Goal: Navigation & Orientation: Find specific page/section

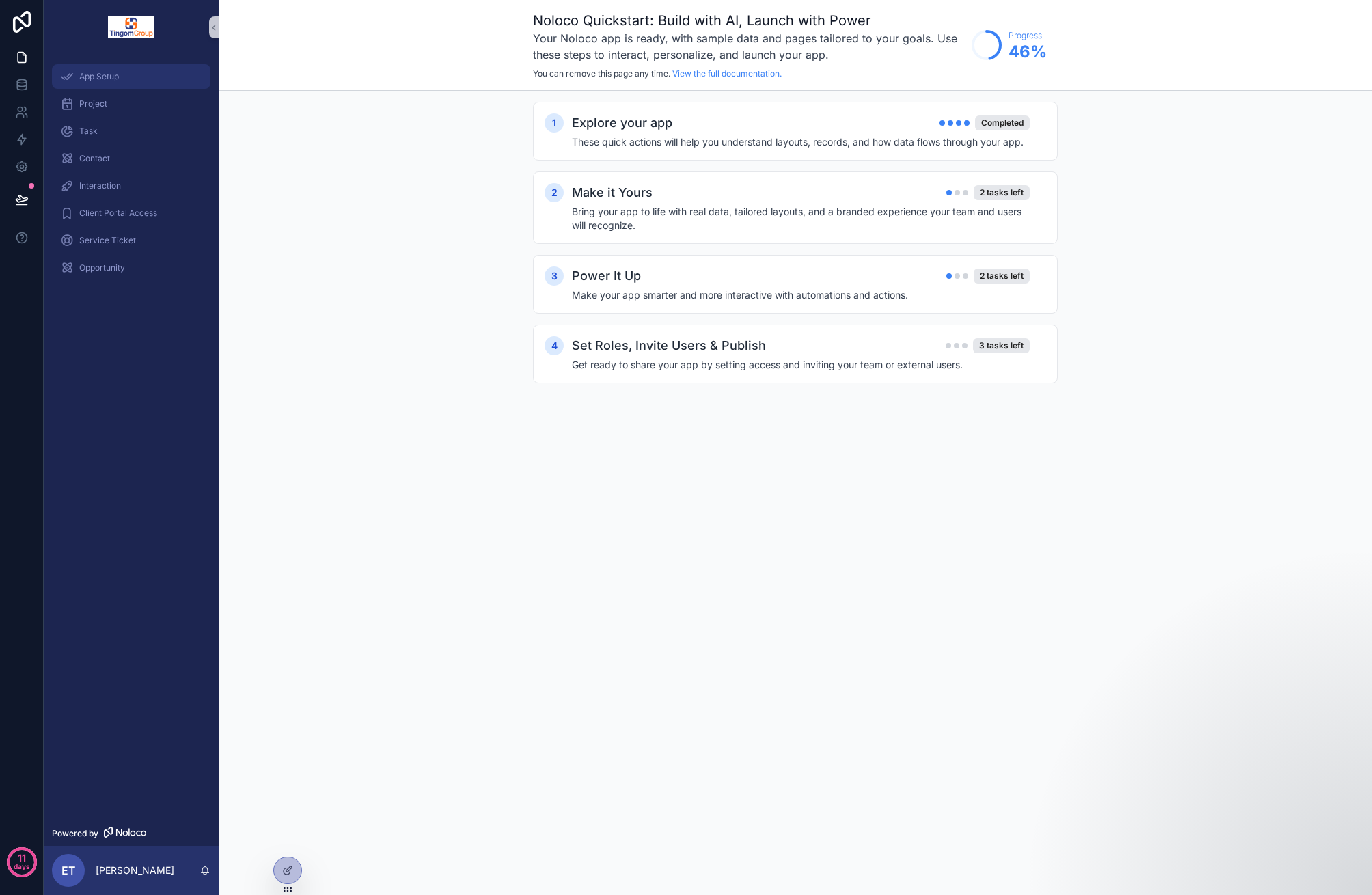
click at [112, 80] on span "App Setup" at bounding box center [99, 76] width 39 height 11
click at [837, 208] on h4 "Bring your app to life with real data, tailored layouts, and a branded experien…" at bounding box center [801, 218] width 458 height 28
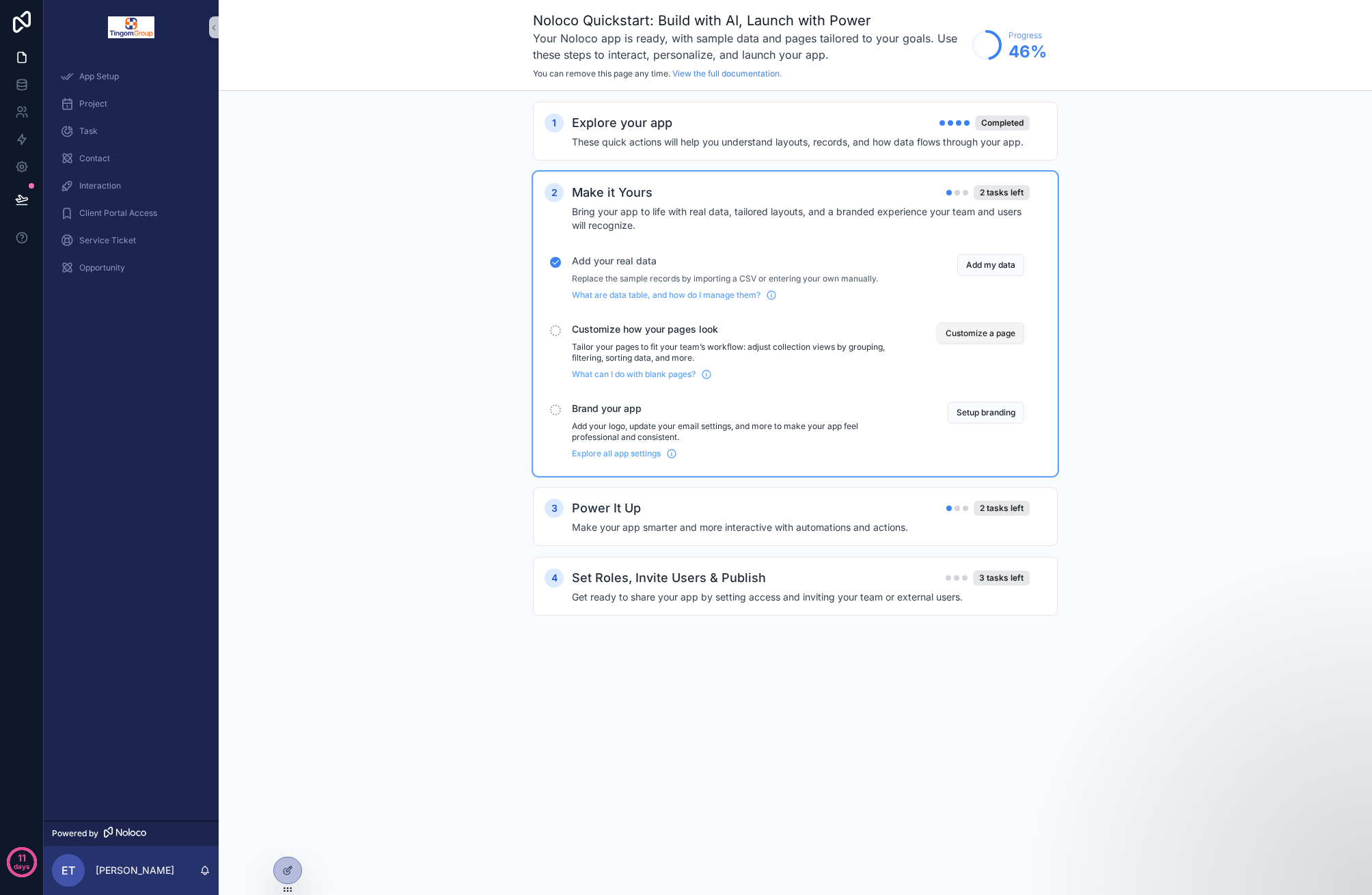
click at [975, 326] on button "Customize a page" at bounding box center [980, 334] width 87 height 22
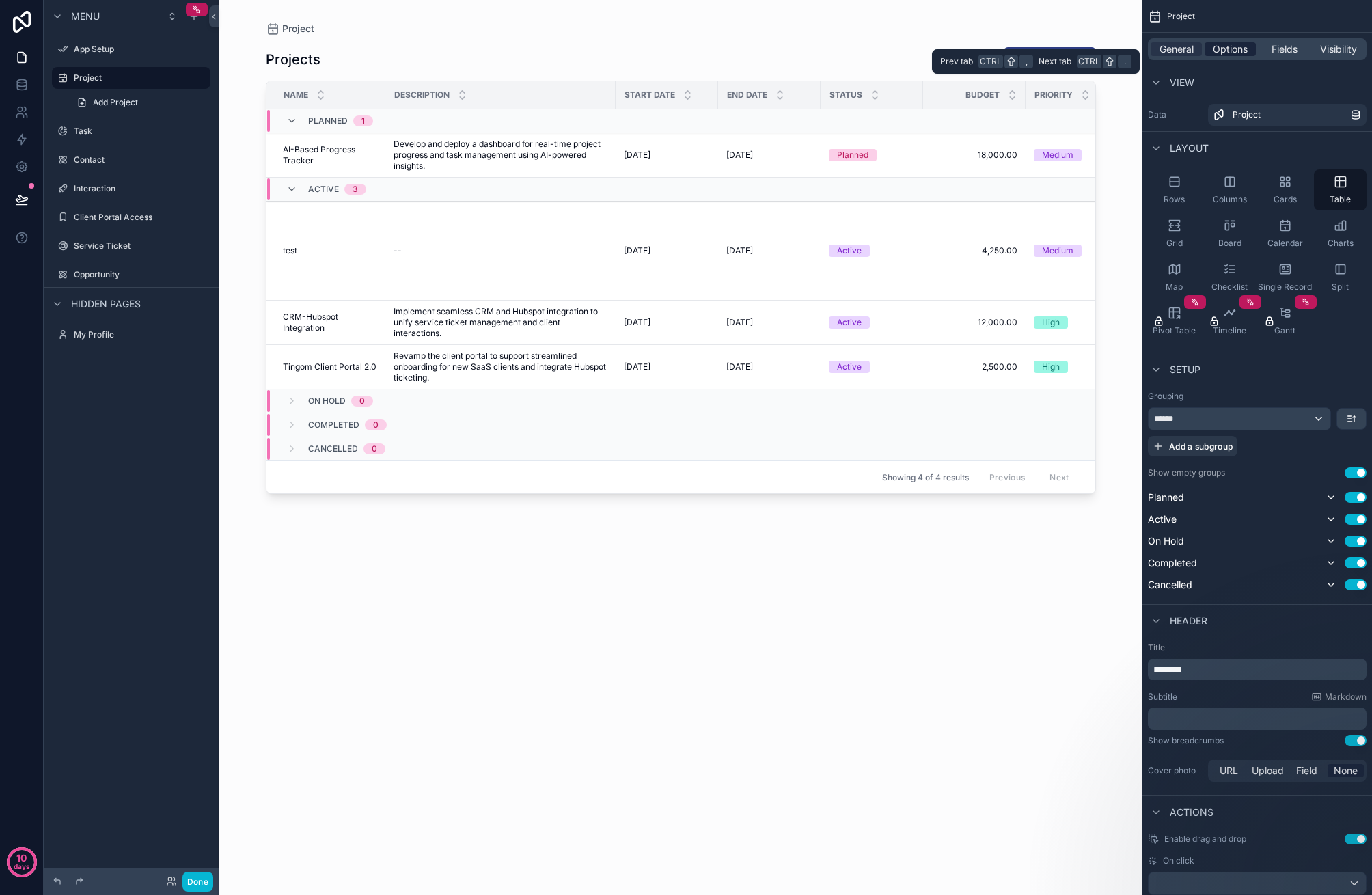
click at [1229, 48] on span "Options" at bounding box center [1230, 49] width 35 height 13
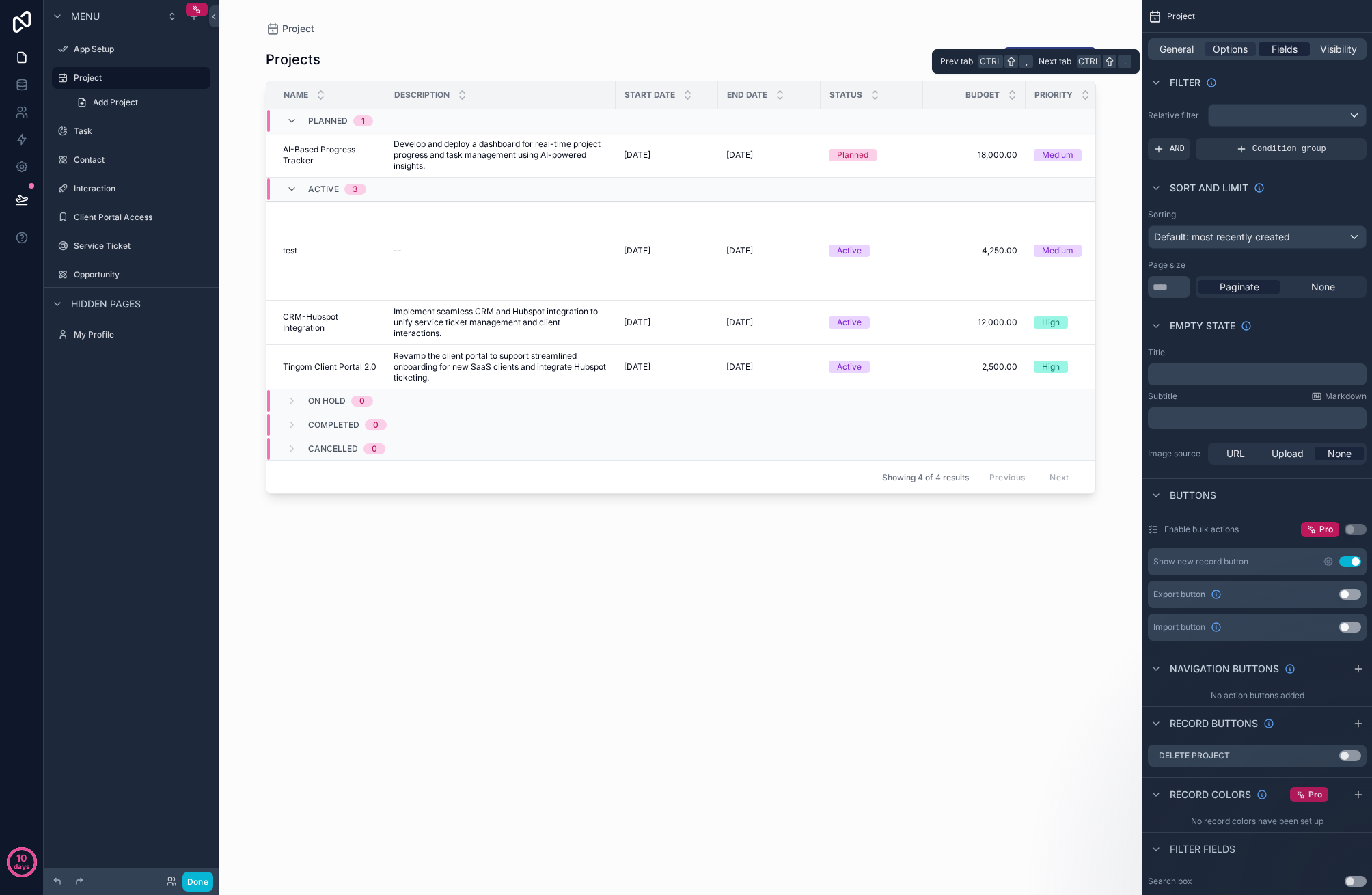
click at [1277, 46] on span "Fields" at bounding box center [1284, 49] width 26 height 13
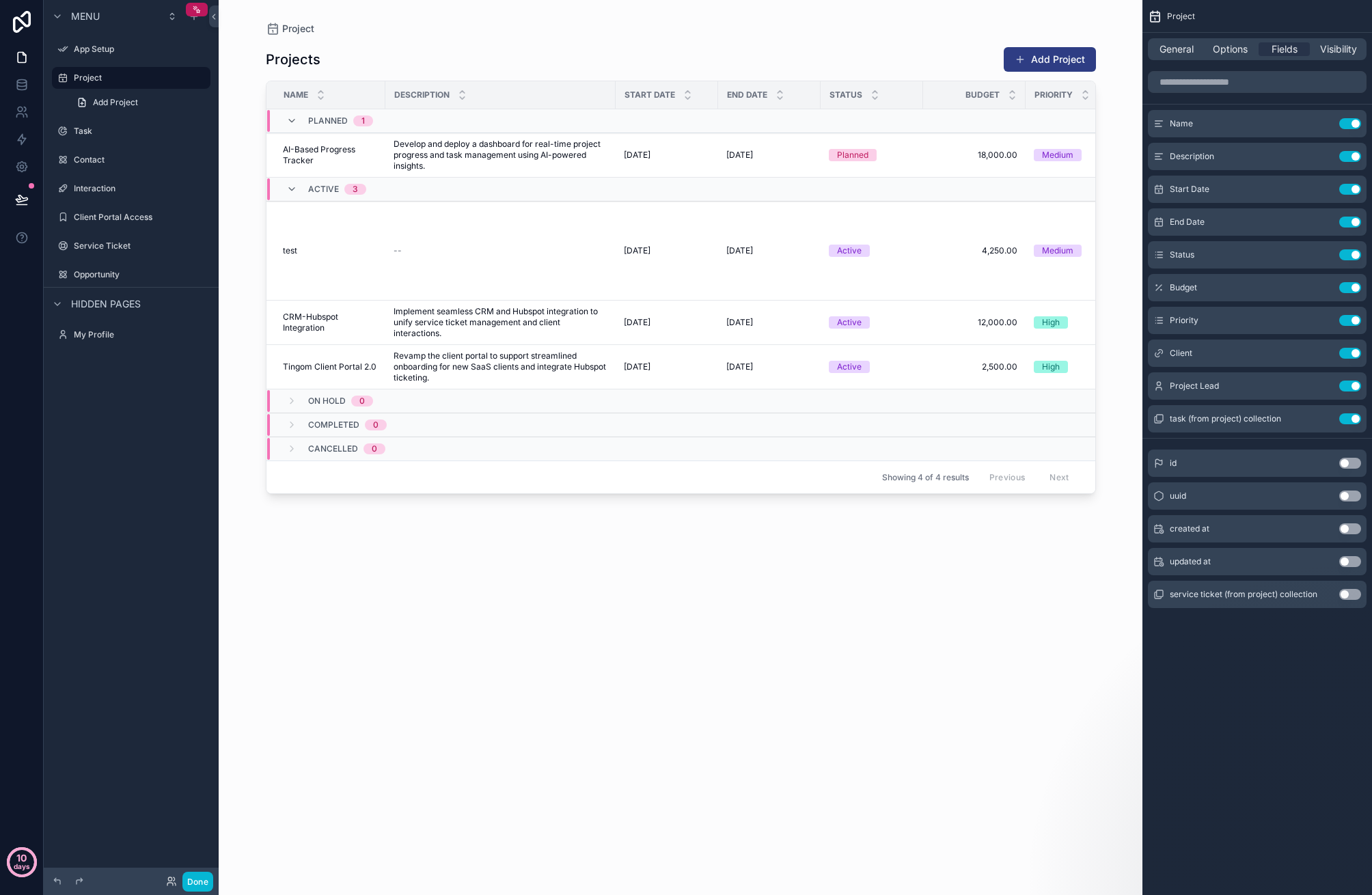
click at [2, 850] on div "10 days" at bounding box center [21, 862] width 43 height 44
click at [160, 572] on div "Menu App Setup Project Add Project Task Contact Interaction Client Portal Acces…" at bounding box center [131, 440] width 175 height 879
click at [190, 882] on button "Done" at bounding box center [198, 882] width 31 height 20
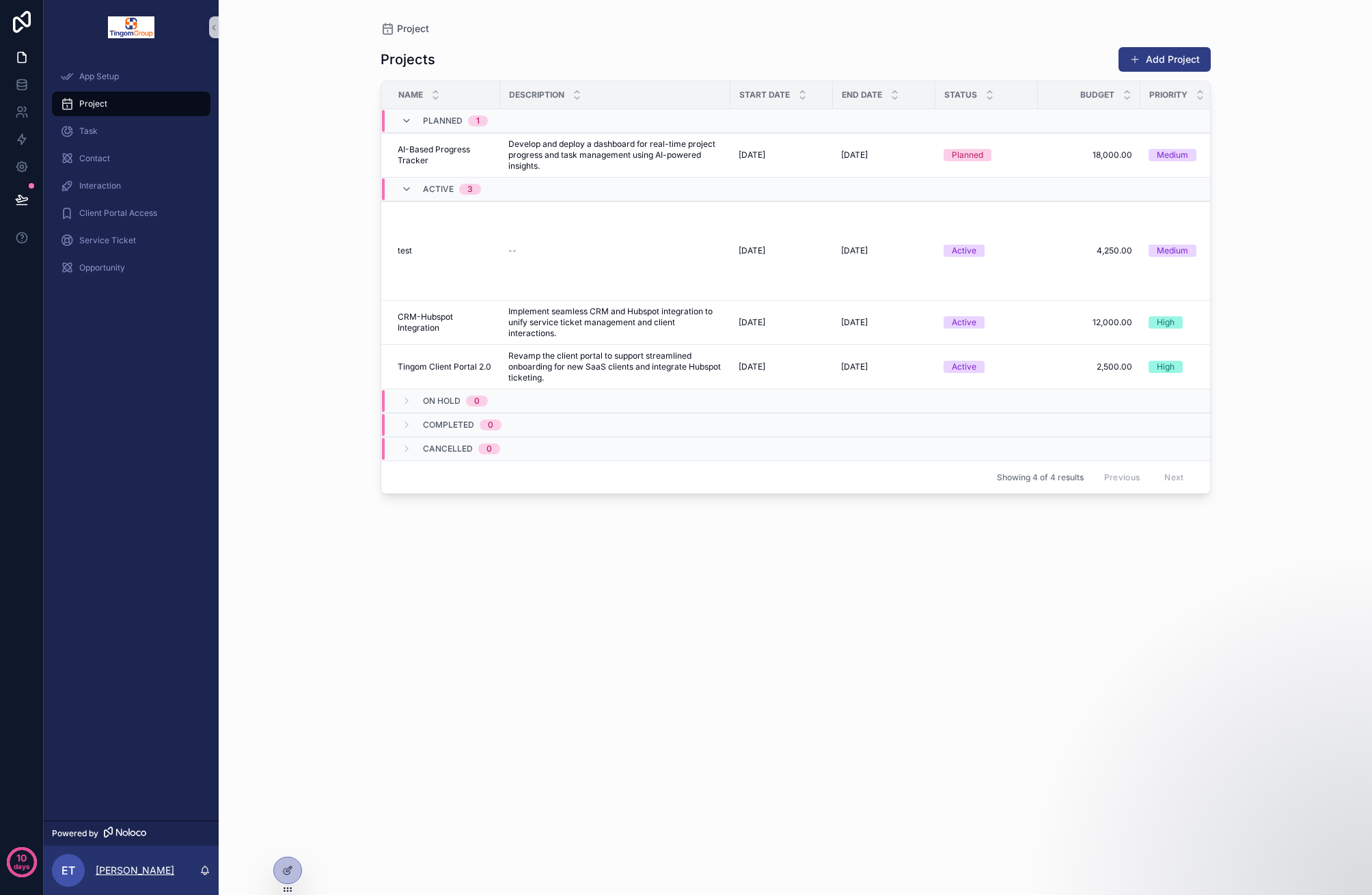
click at [138, 866] on p "[PERSON_NAME]" at bounding box center [135, 871] width 79 height 13
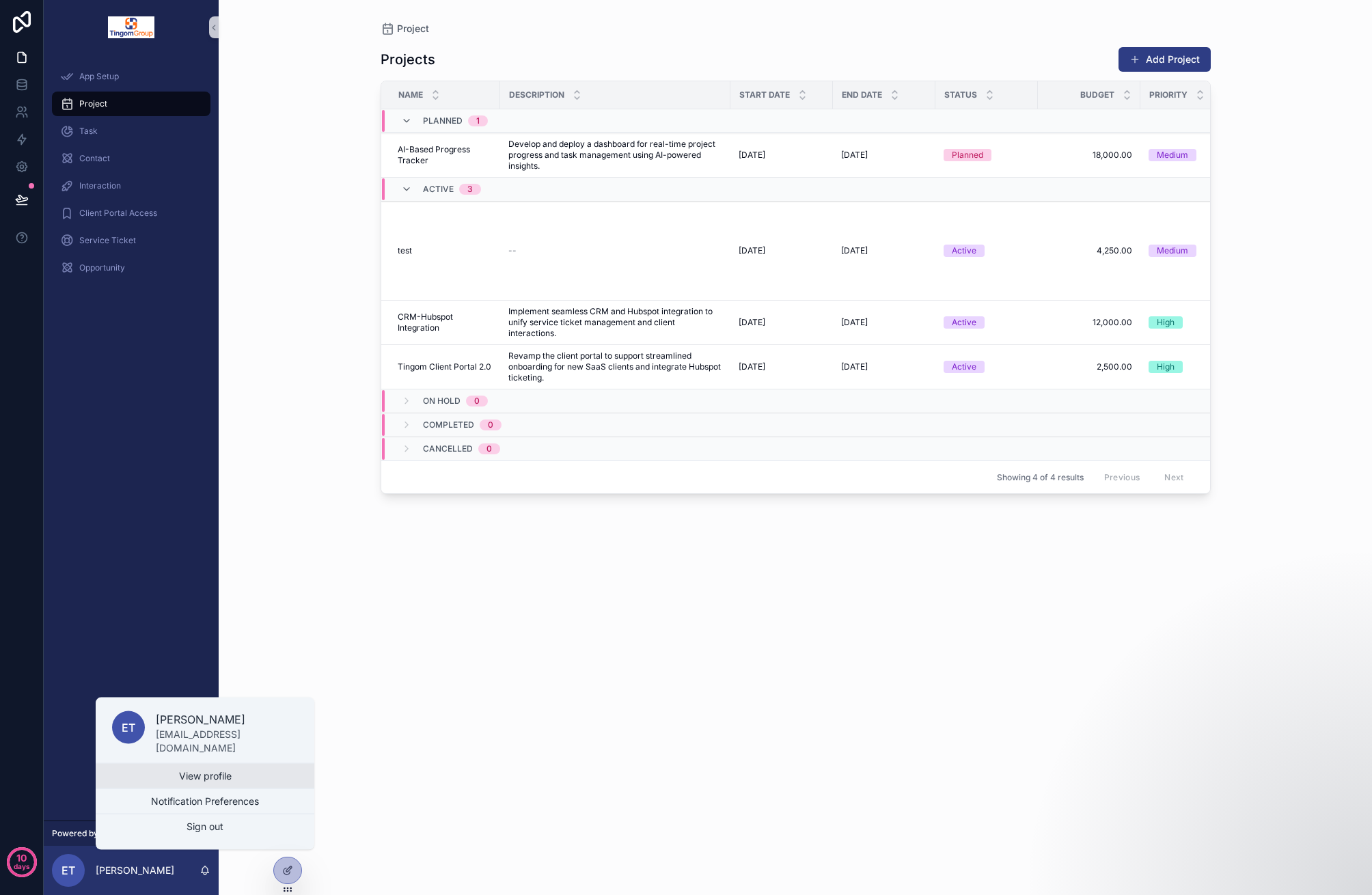
click at [225, 773] on link "View profile" at bounding box center [205, 776] width 219 height 24
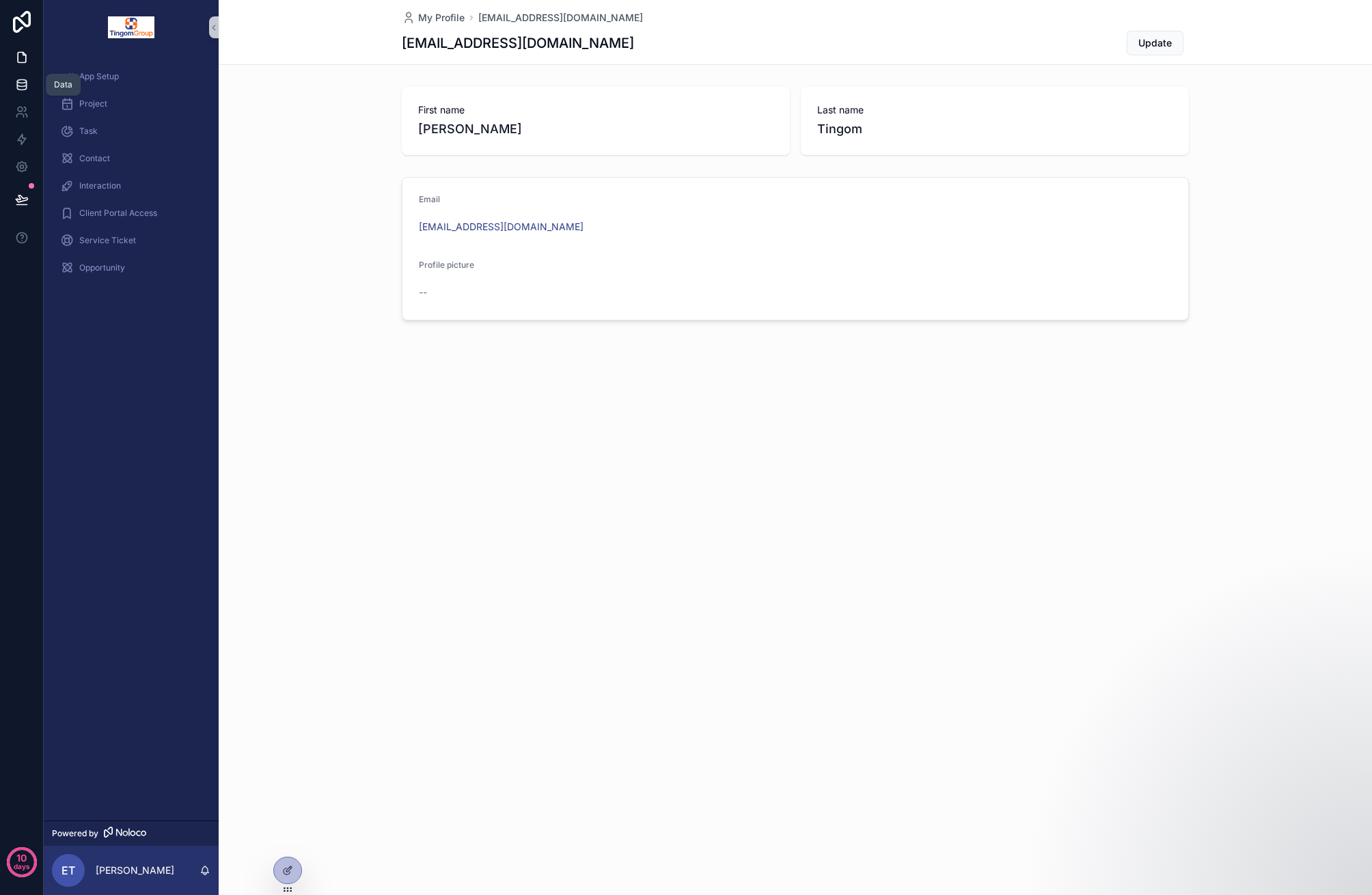
click at [24, 84] on icon at bounding box center [22, 85] width 13 height 13
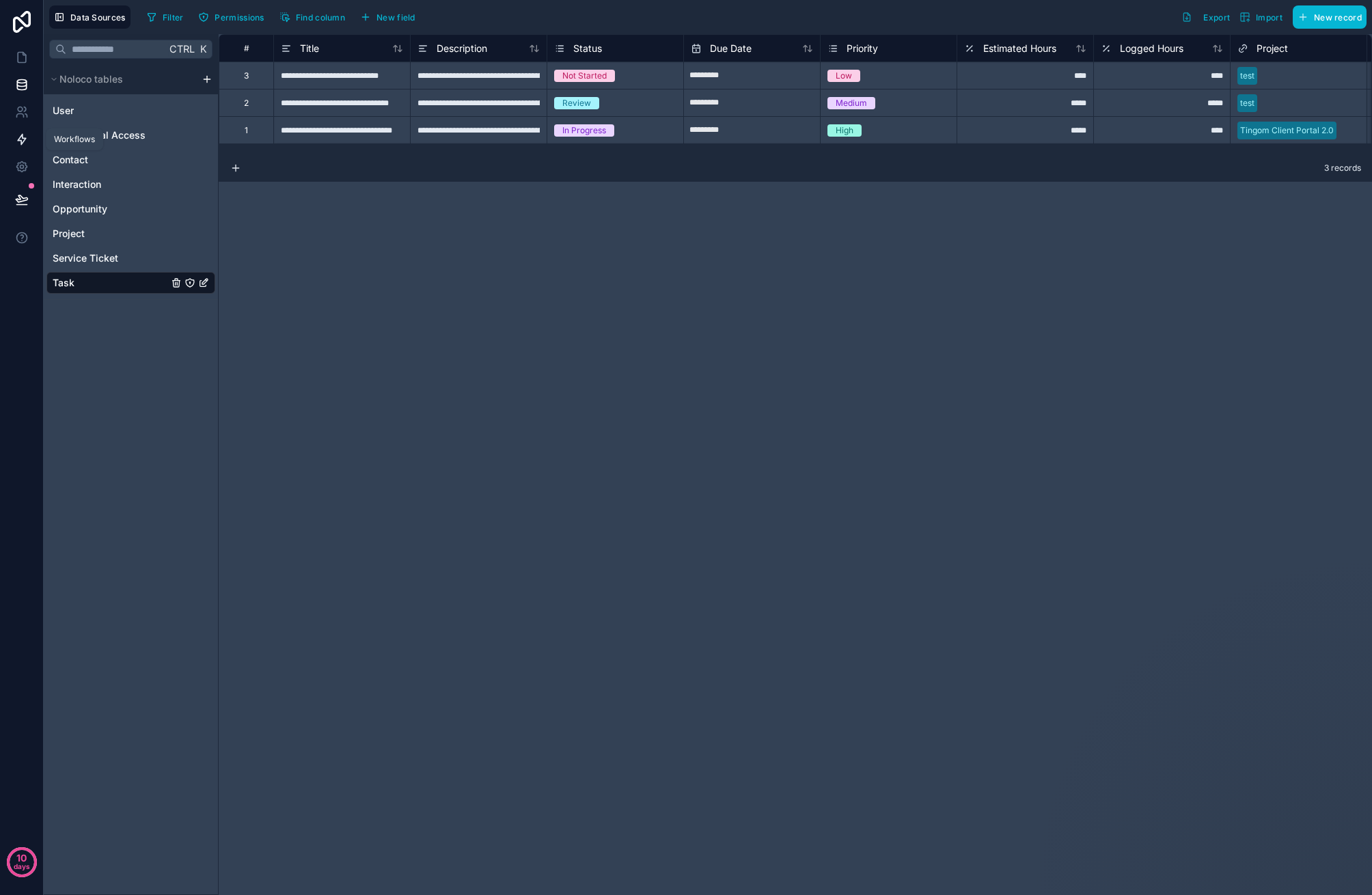
click at [30, 138] on link at bounding box center [21, 139] width 43 height 28
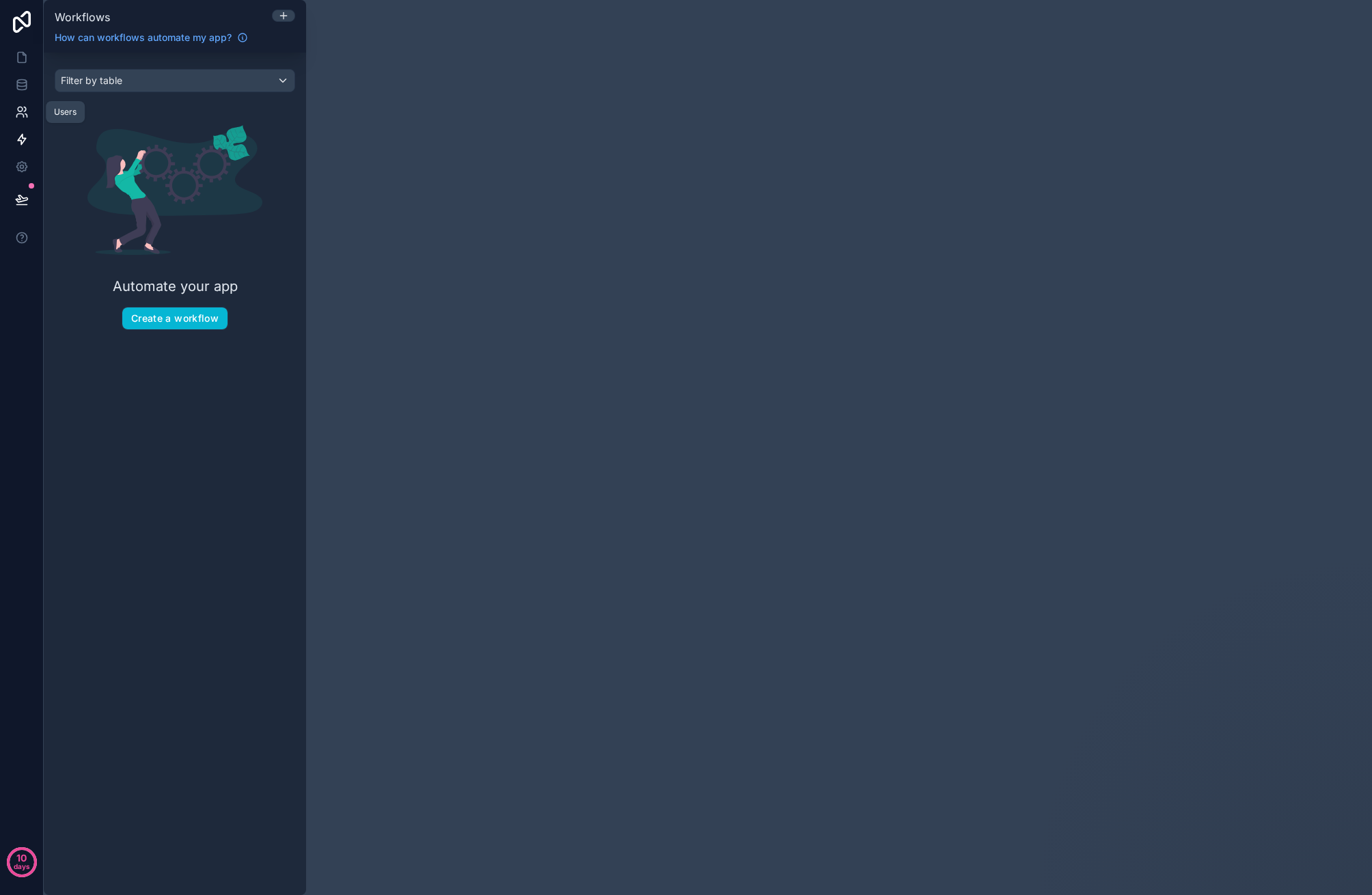
click at [32, 118] on link at bounding box center [21, 112] width 43 height 28
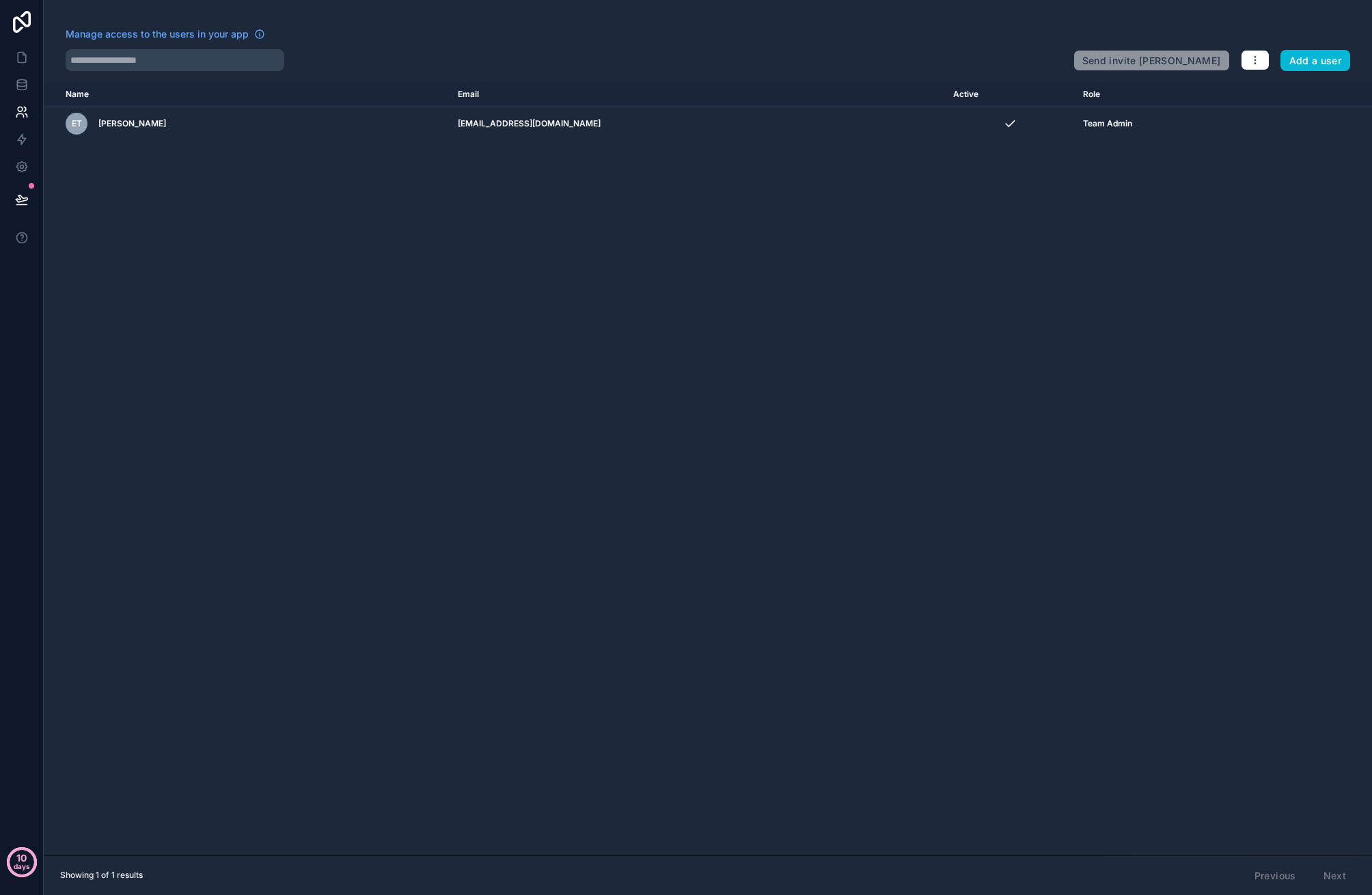
click at [20, 860] on p "days" at bounding box center [22, 866] width 17 height 19
click at [891, 601] on div "Name Email Active Role userTable.email ET Eric Tingom etingom@tingomgroup.net T…" at bounding box center [708, 469] width 1328 height 773
click at [21, 27] on icon at bounding box center [21, 22] width 18 height 22
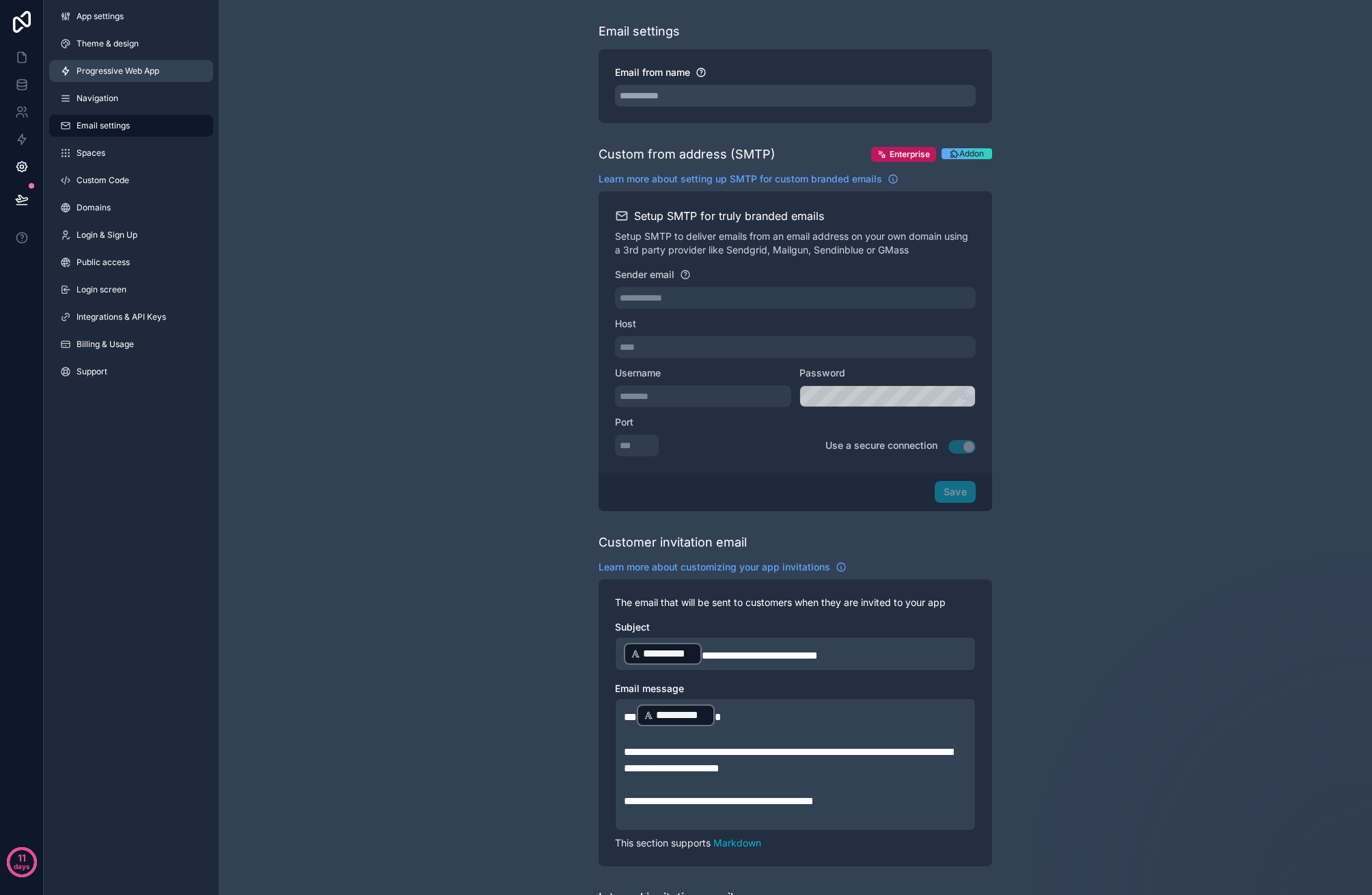
click at [160, 74] on link "Progressive Web App" at bounding box center [132, 71] width 164 height 22
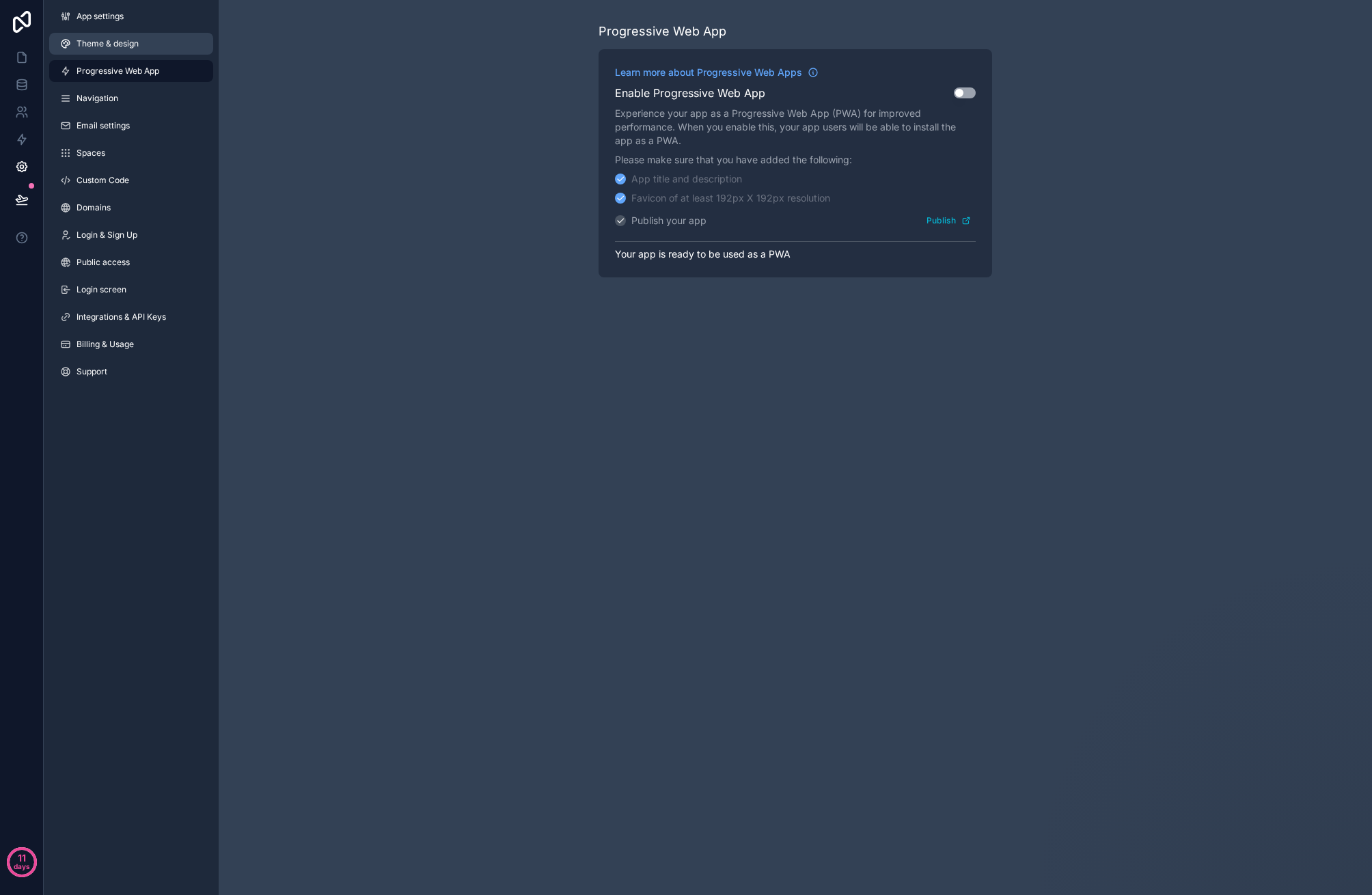
click at [127, 36] on link "Theme & design" at bounding box center [132, 44] width 164 height 22
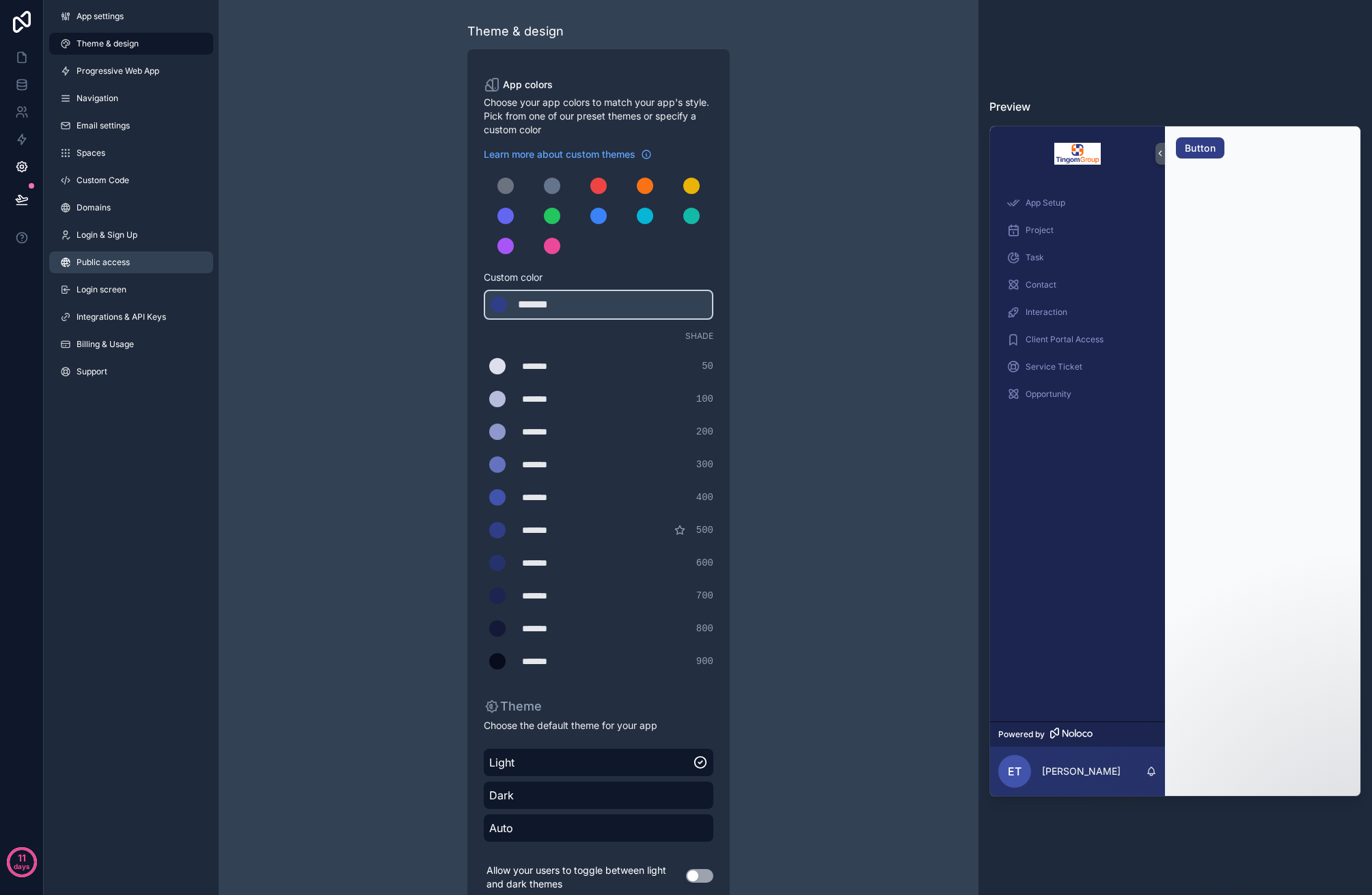
click at [120, 263] on span "Public access" at bounding box center [103, 262] width 54 height 11
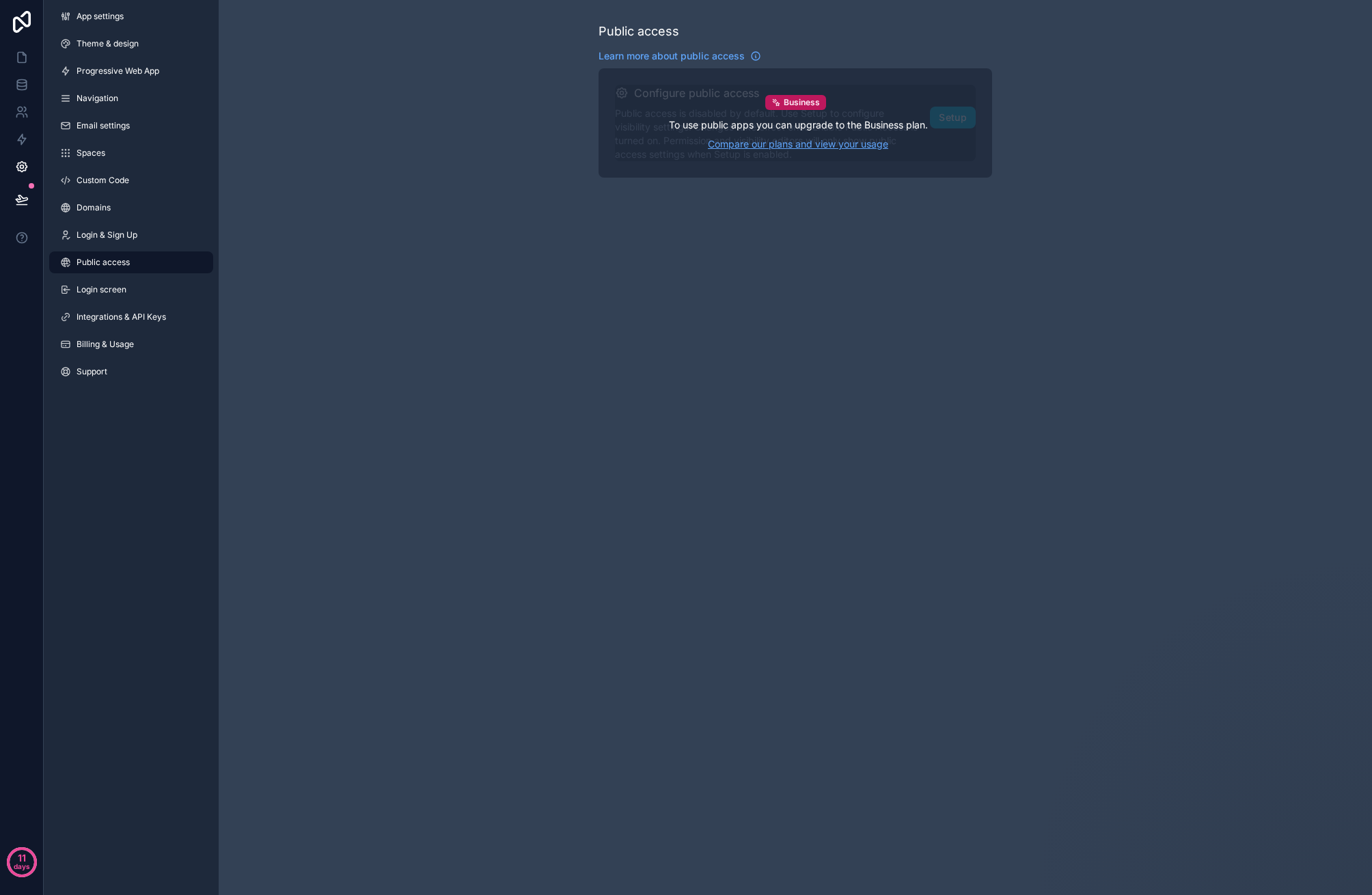
click at [820, 146] on link "Compare our plans and view your usage" at bounding box center [798, 144] width 259 height 13
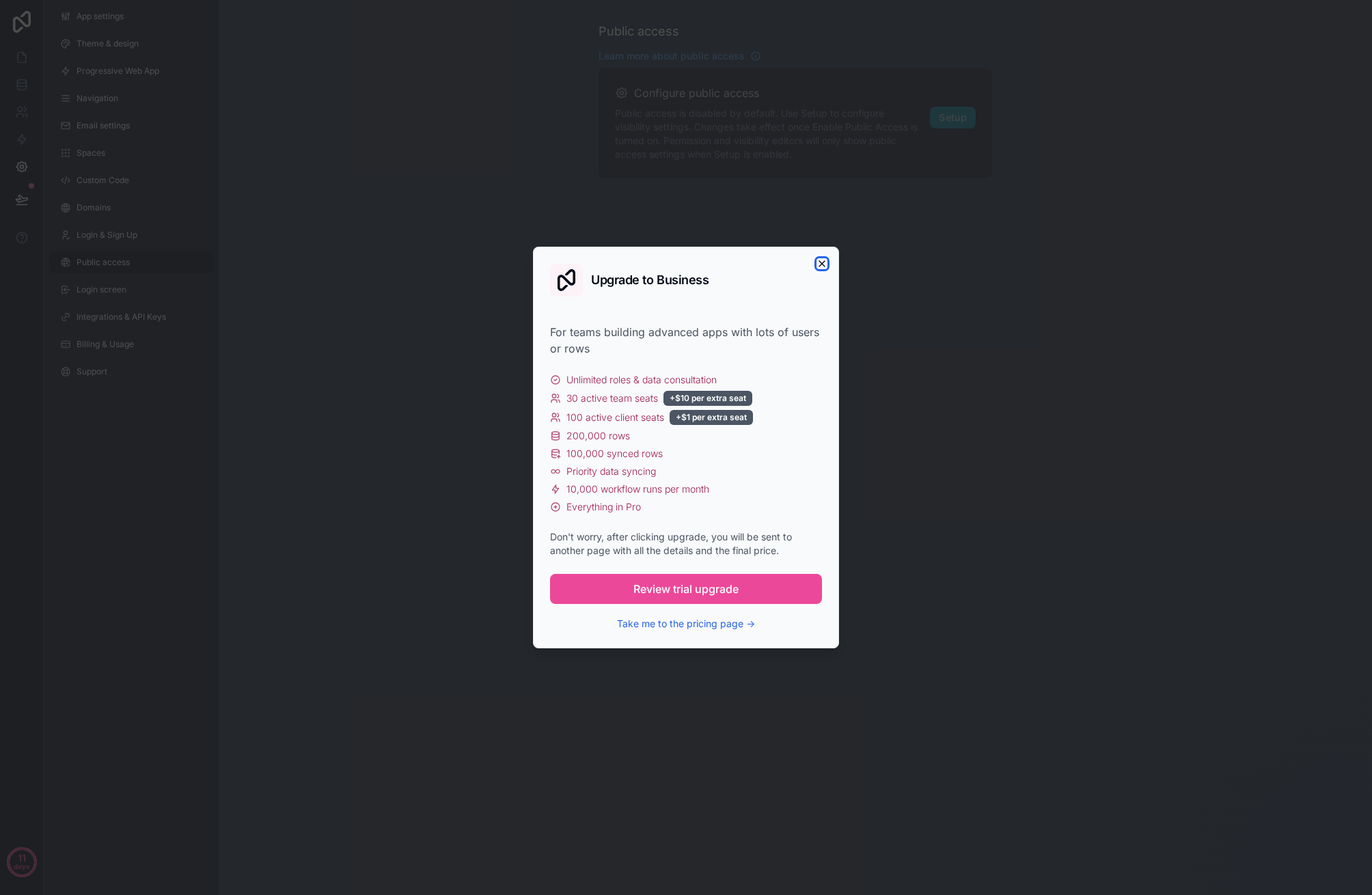
click at [819, 263] on icon "button" at bounding box center [822, 263] width 11 height 11
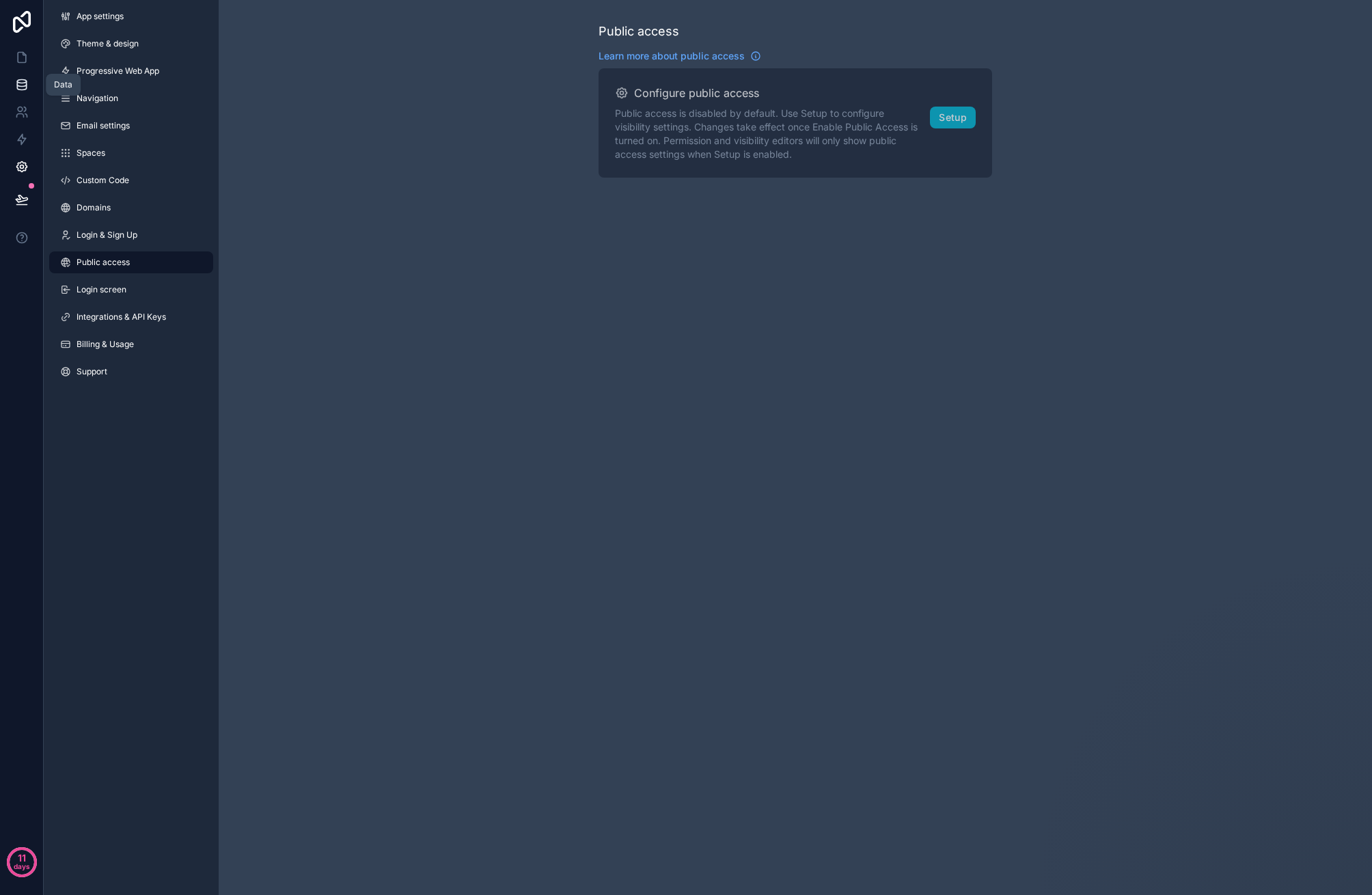
click at [26, 80] on icon at bounding box center [22, 85] width 13 height 13
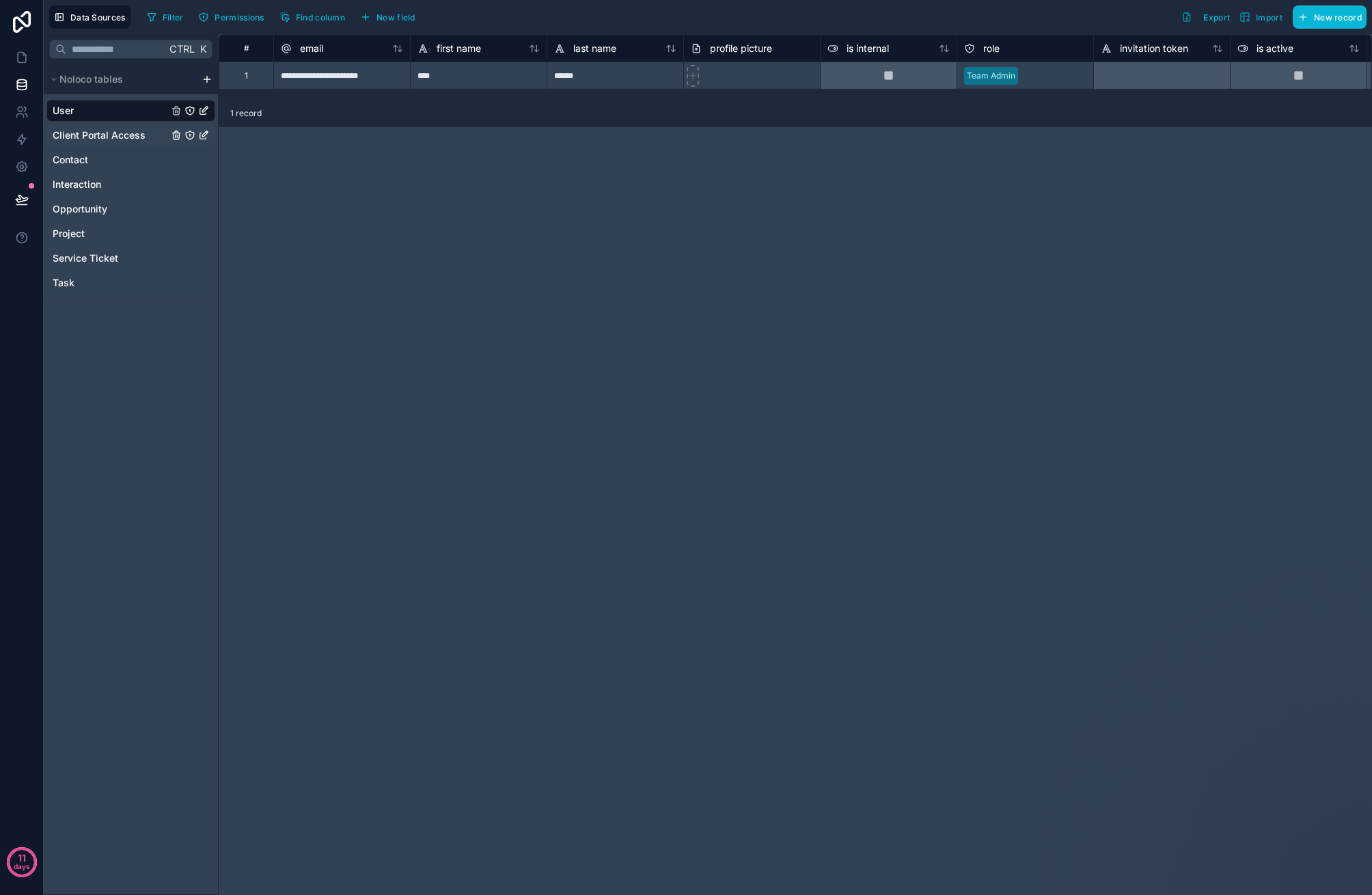
click at [83, 139] on span "Client Portal Access" at bounding box center [99, 135] width 93 height 13
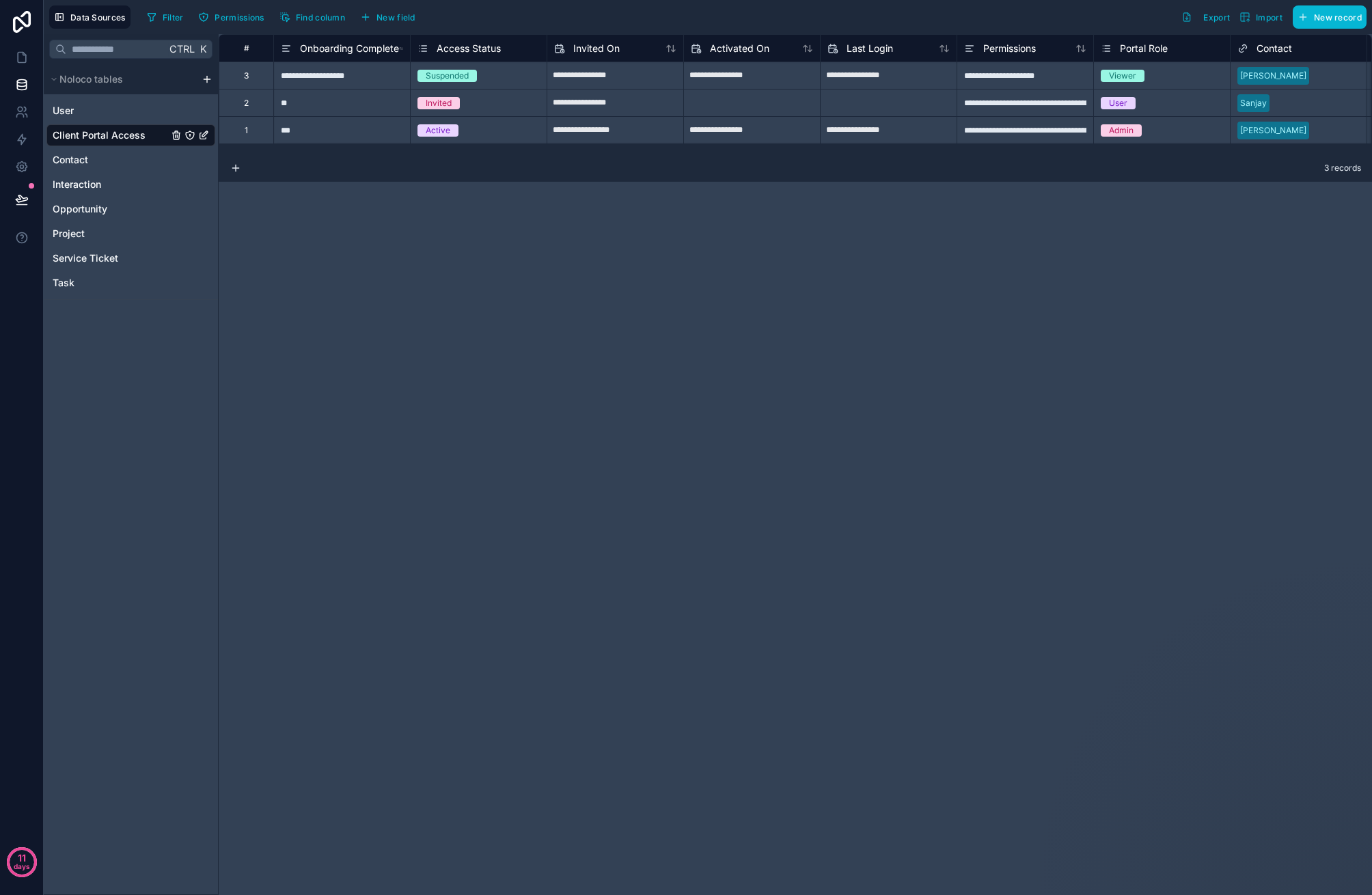
click at [304, 76] on div "**********" at bounding box center [341, 75] width 137 height 28
click at [1122, 73] on div "Viewer" at bounding box center [1122, 75] width 28 height 13
click at [1037, 73] on div "**********" at bounding box center [1025, 75] width 137 height 28
click at [77, 159] on span "Contact" at bounding box center [70, 159] width 35 height 13
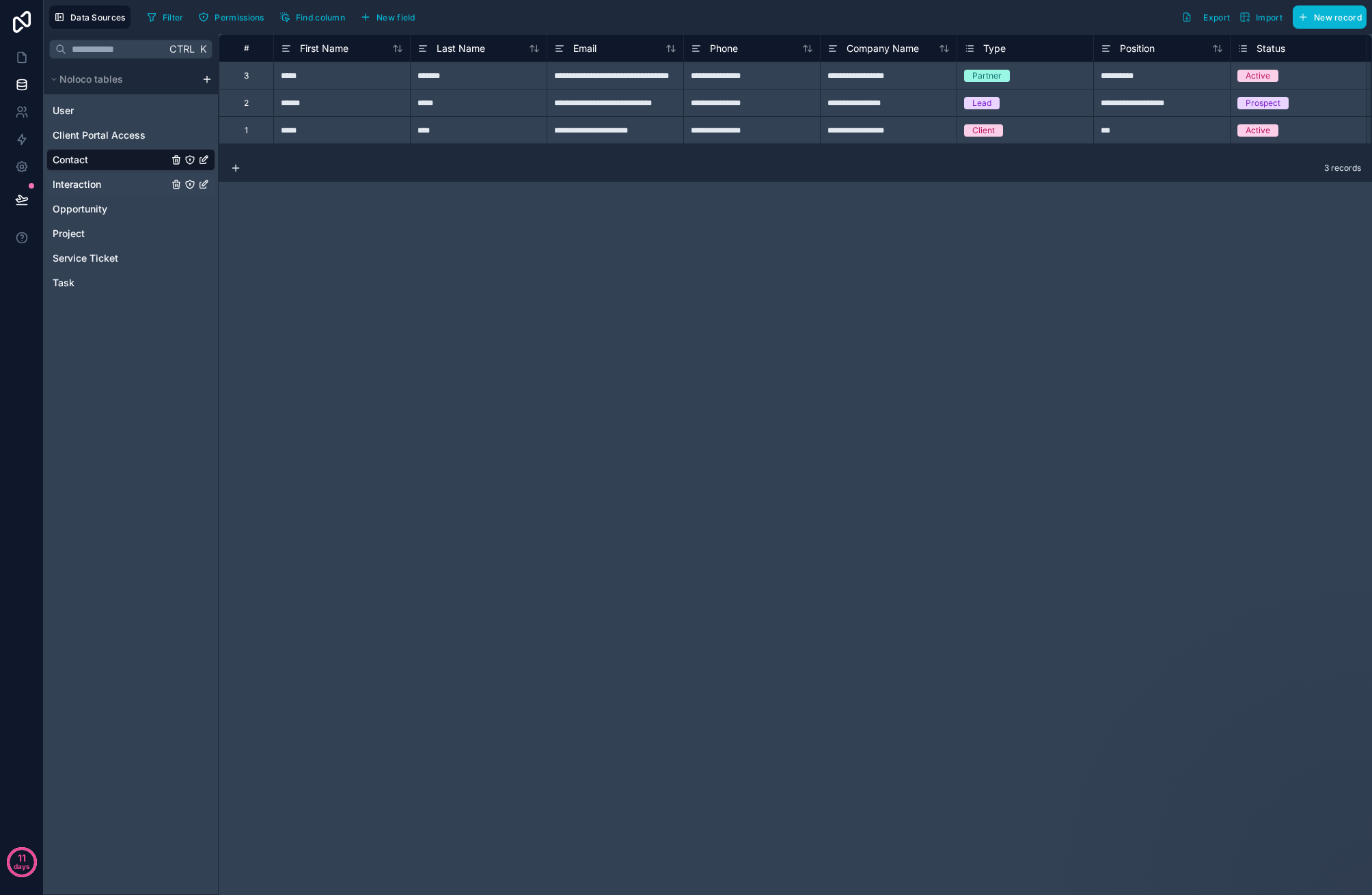
click at [73, 188] on span "Interaction" at bounding box center [77, 185] width 49 height 13
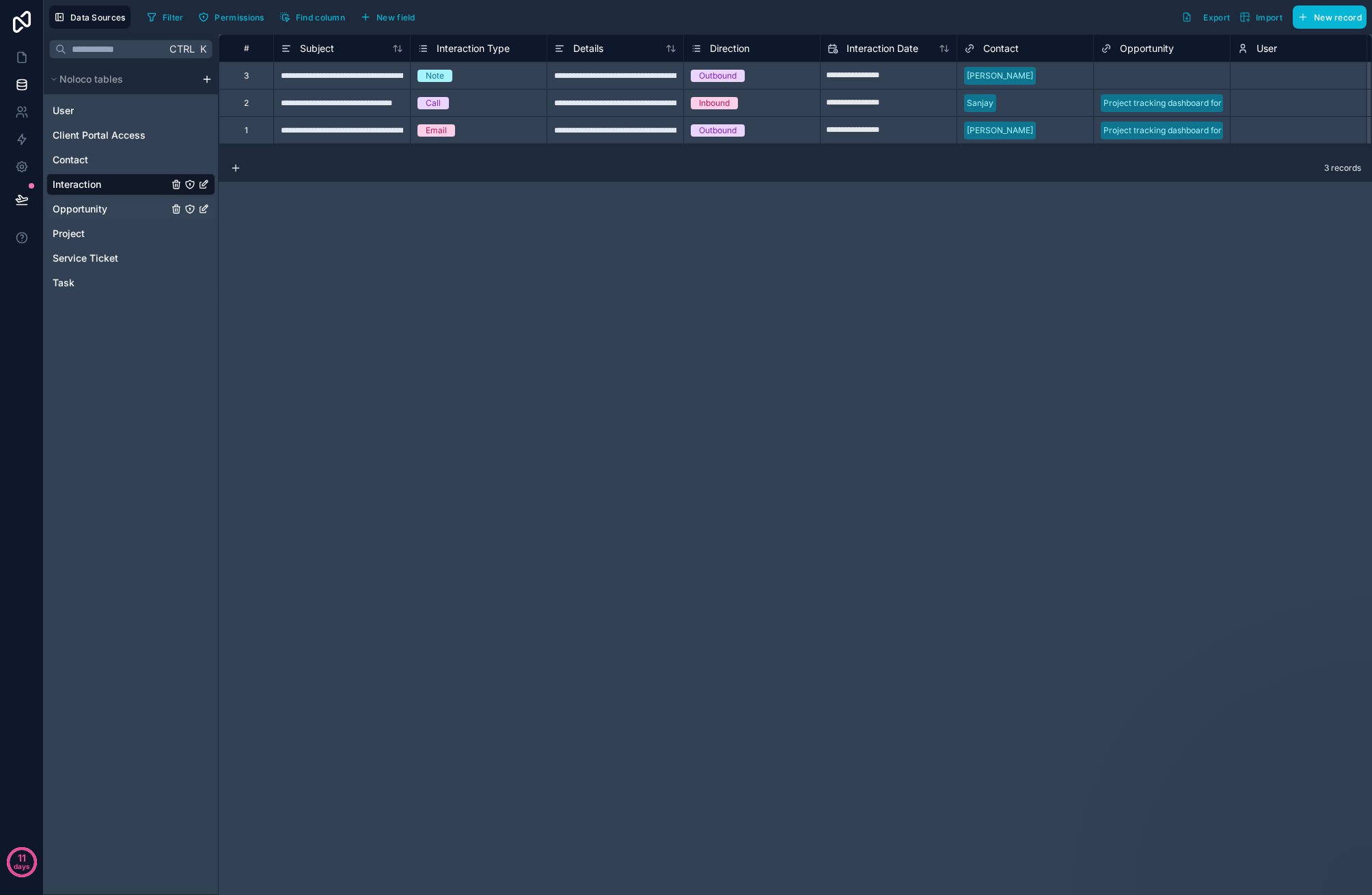
click at [98, 211] on span "Opportunity" at bounding box center [80, 209] width 55 height 13
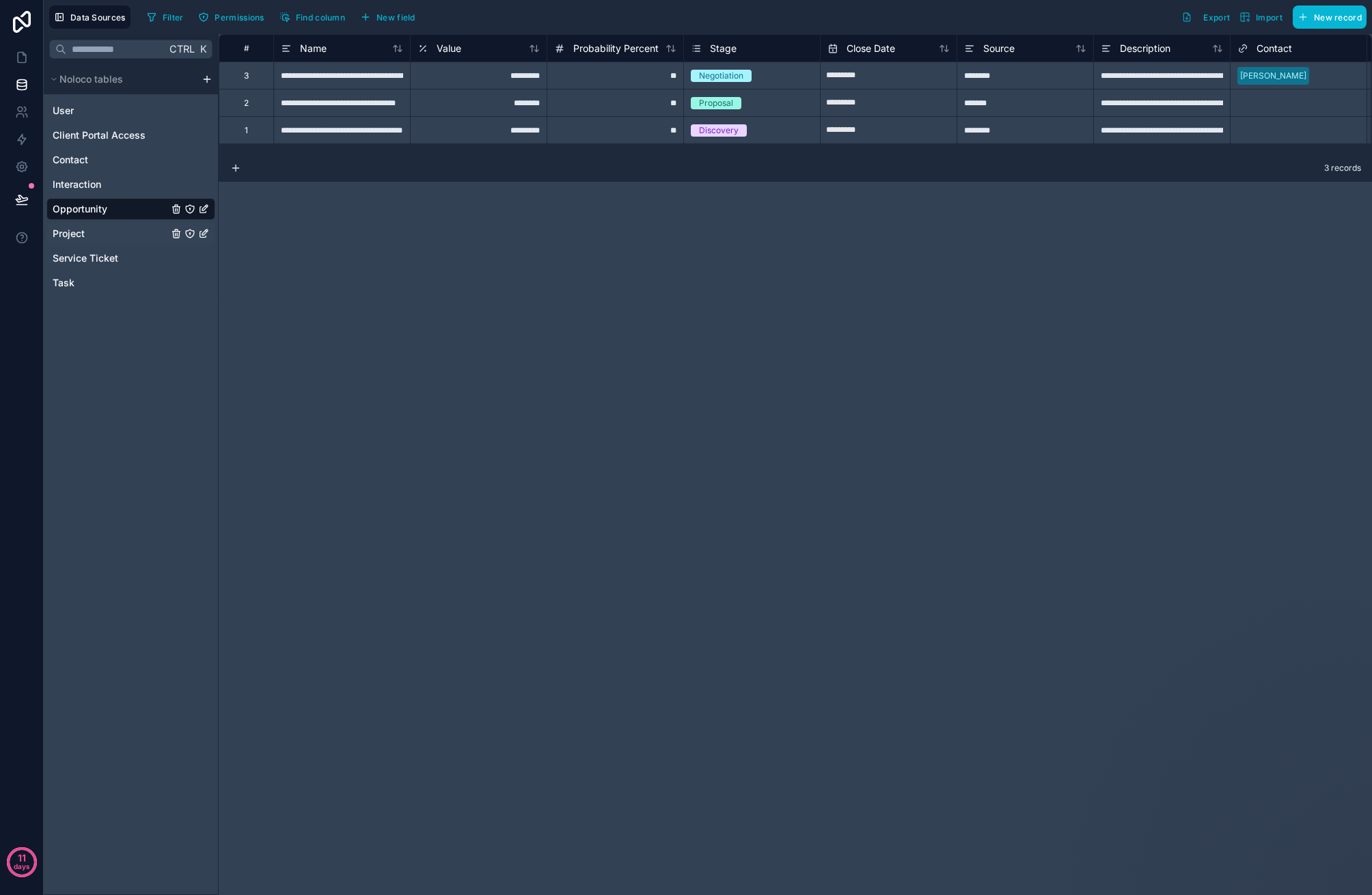
click at [93, 234] on div "Project" at bounding box center [130, 234] width 169 height 22
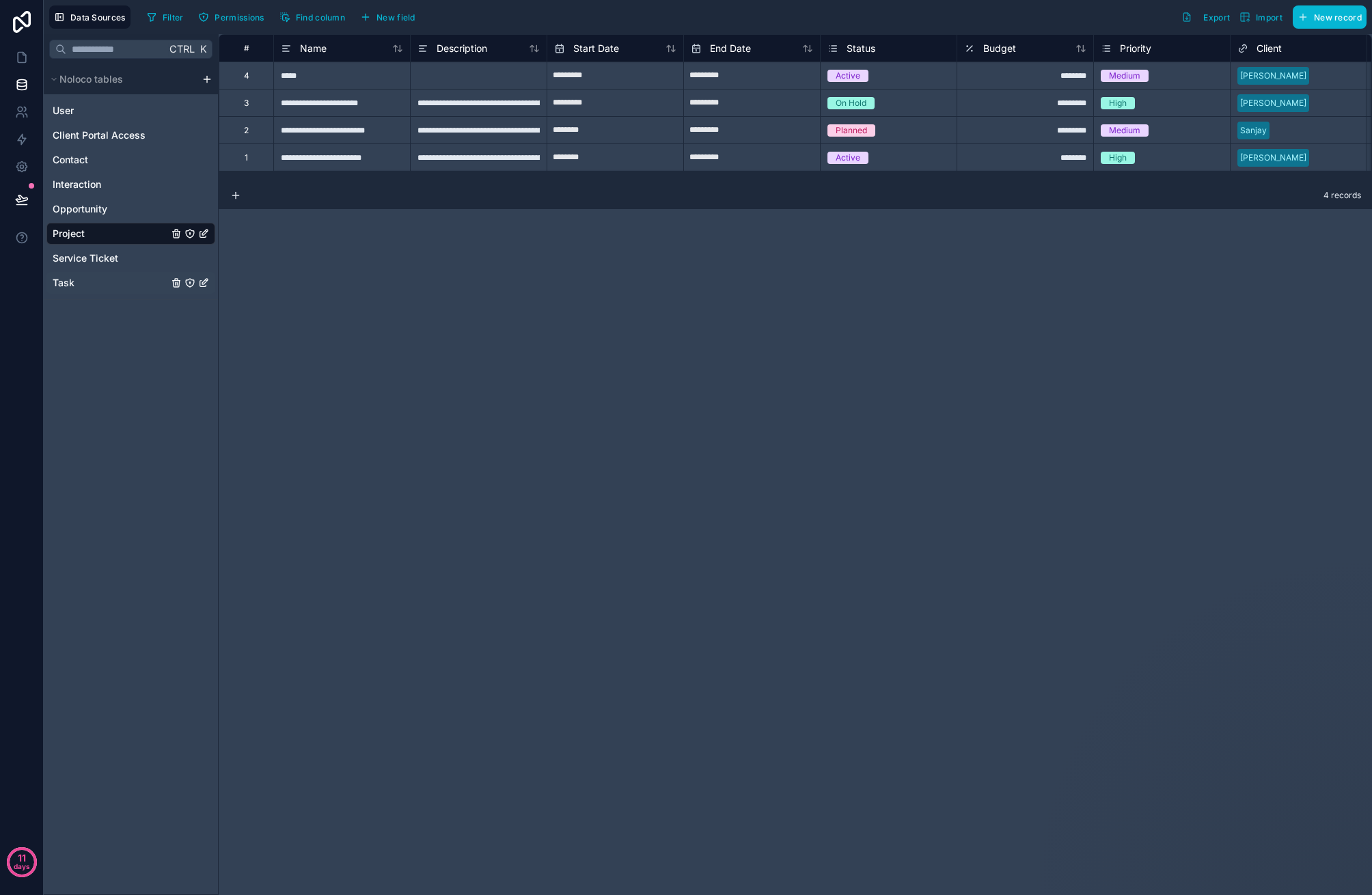
click at [87, 274] on div "Task" at bounding box center [130, 283] width 169 height 22
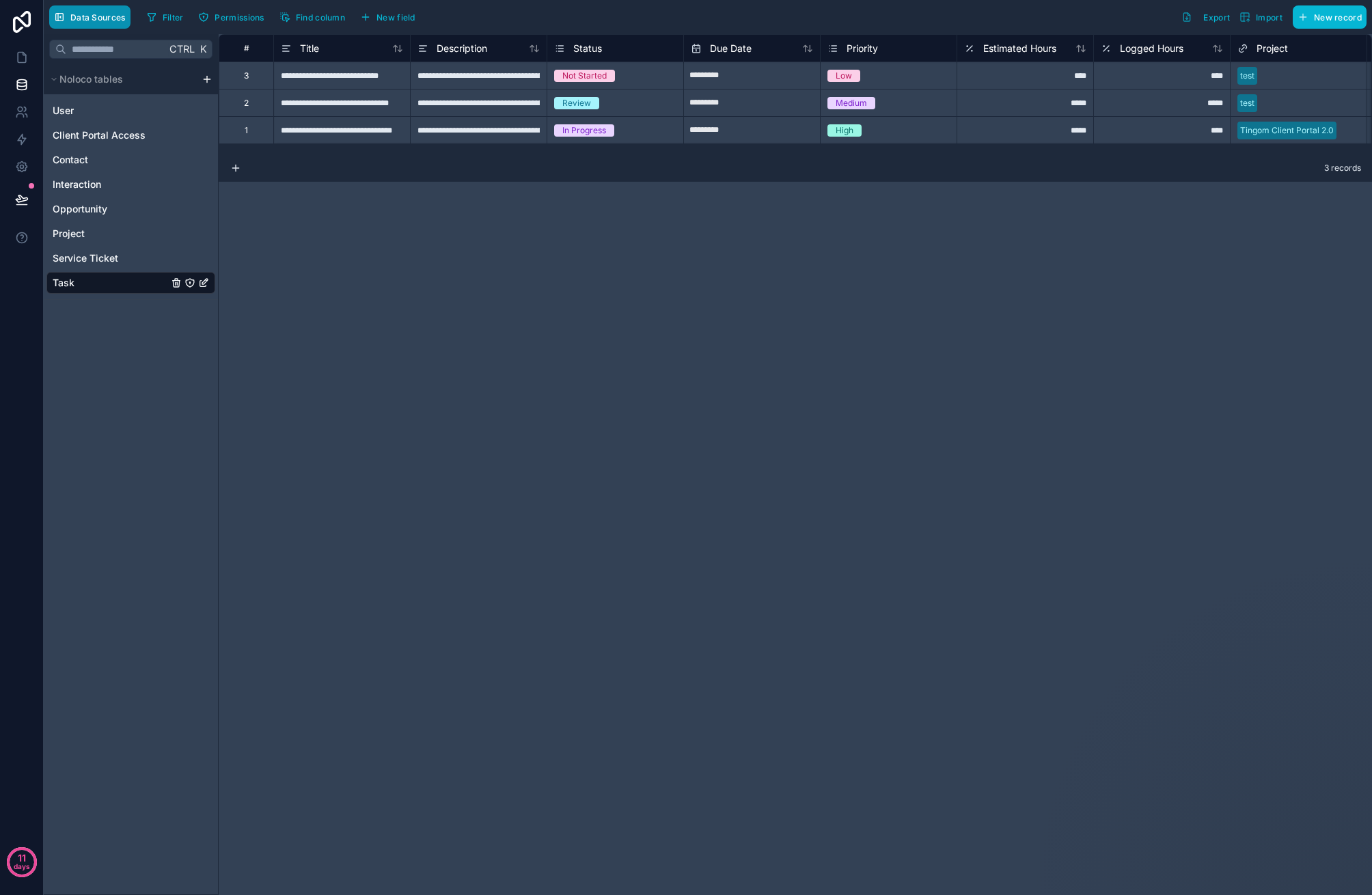
click at [86, 24] on button "Data Sources" at bounding box center [90, 18] width 81 height 23
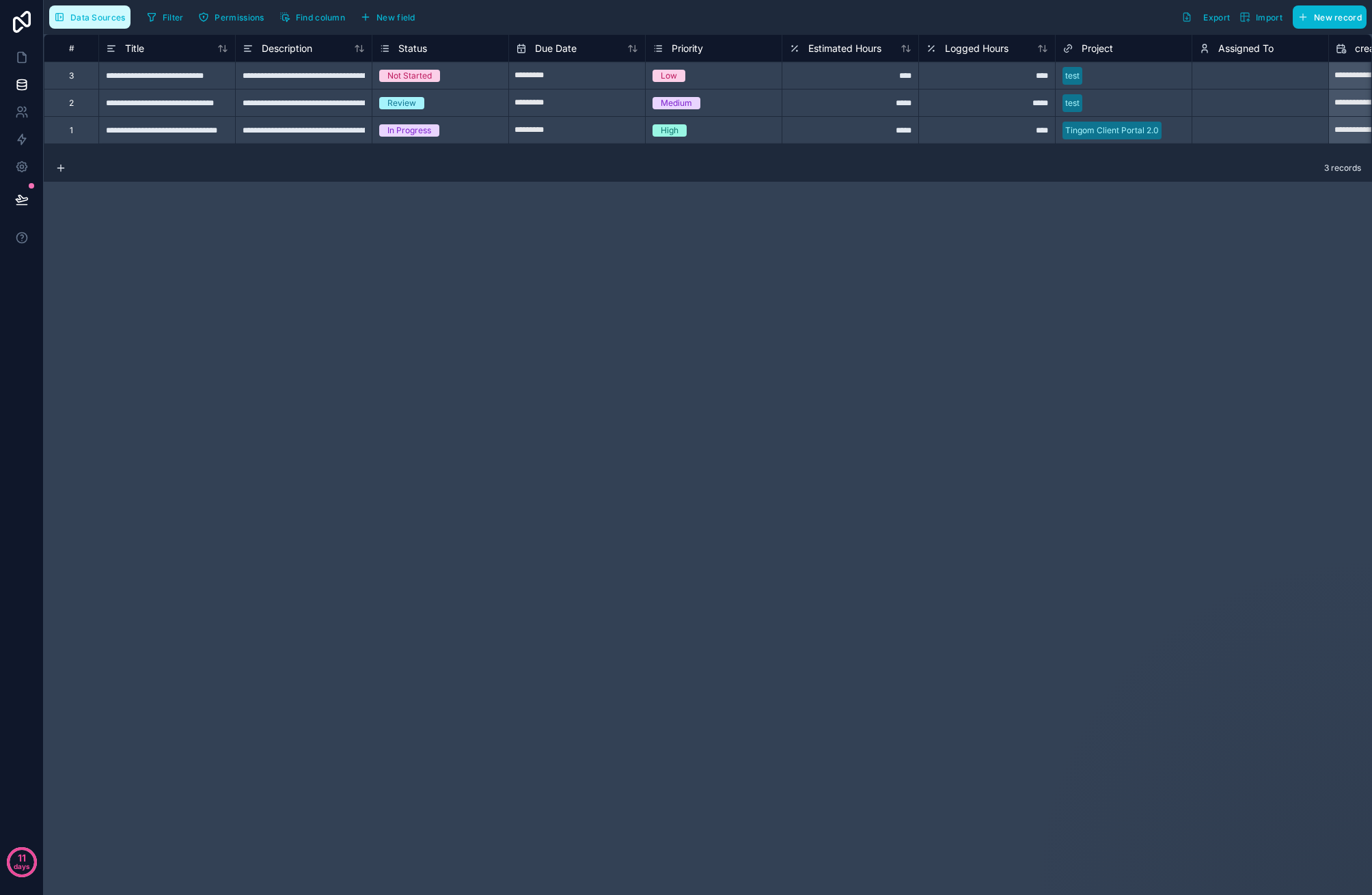
click at [86, 24] on button "Data Sources" at bounding box center [90, 18] width 81 height 23
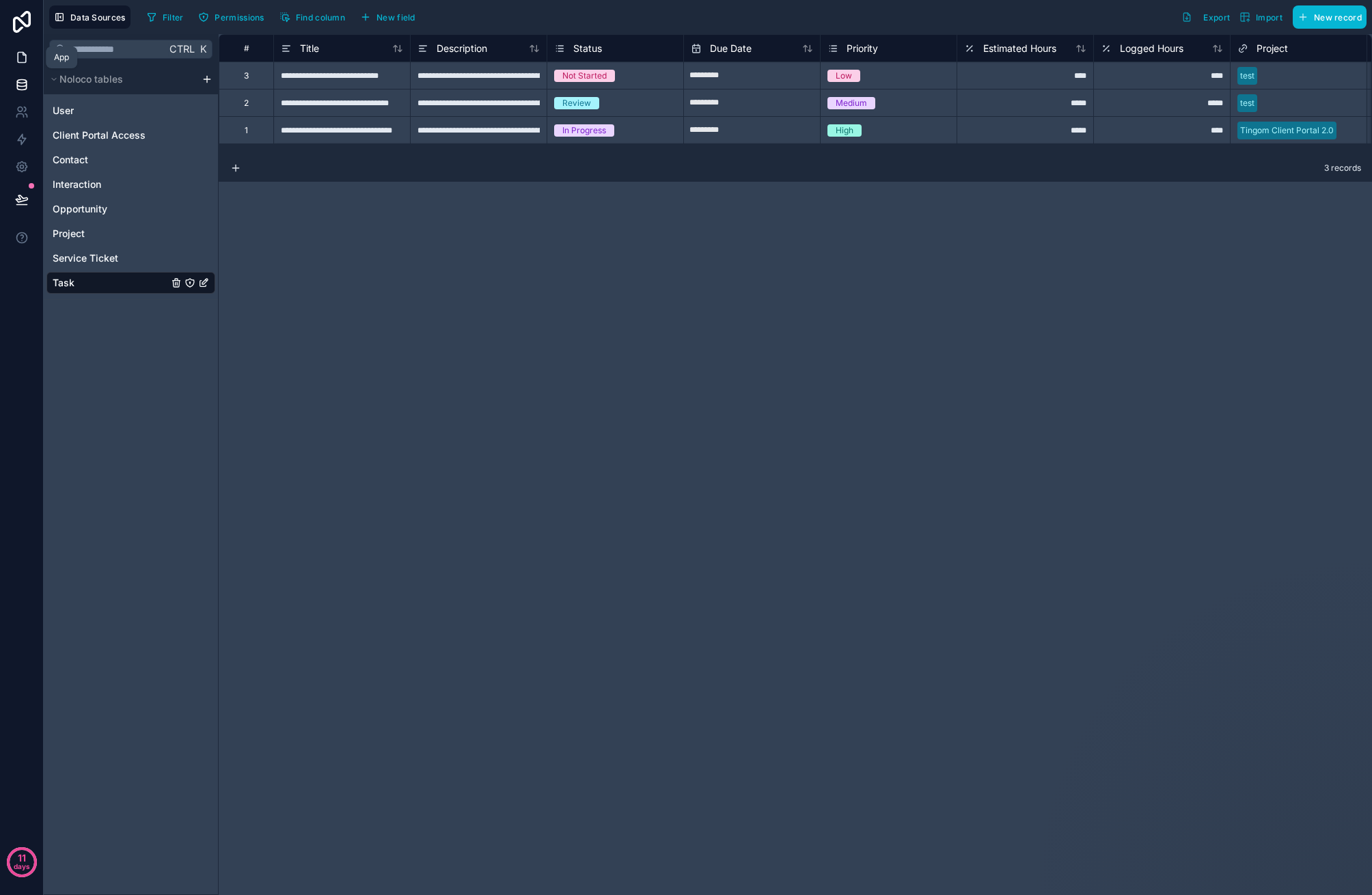
click at [22, 65] on link at bounding box center [21, 57] width 43 height 28
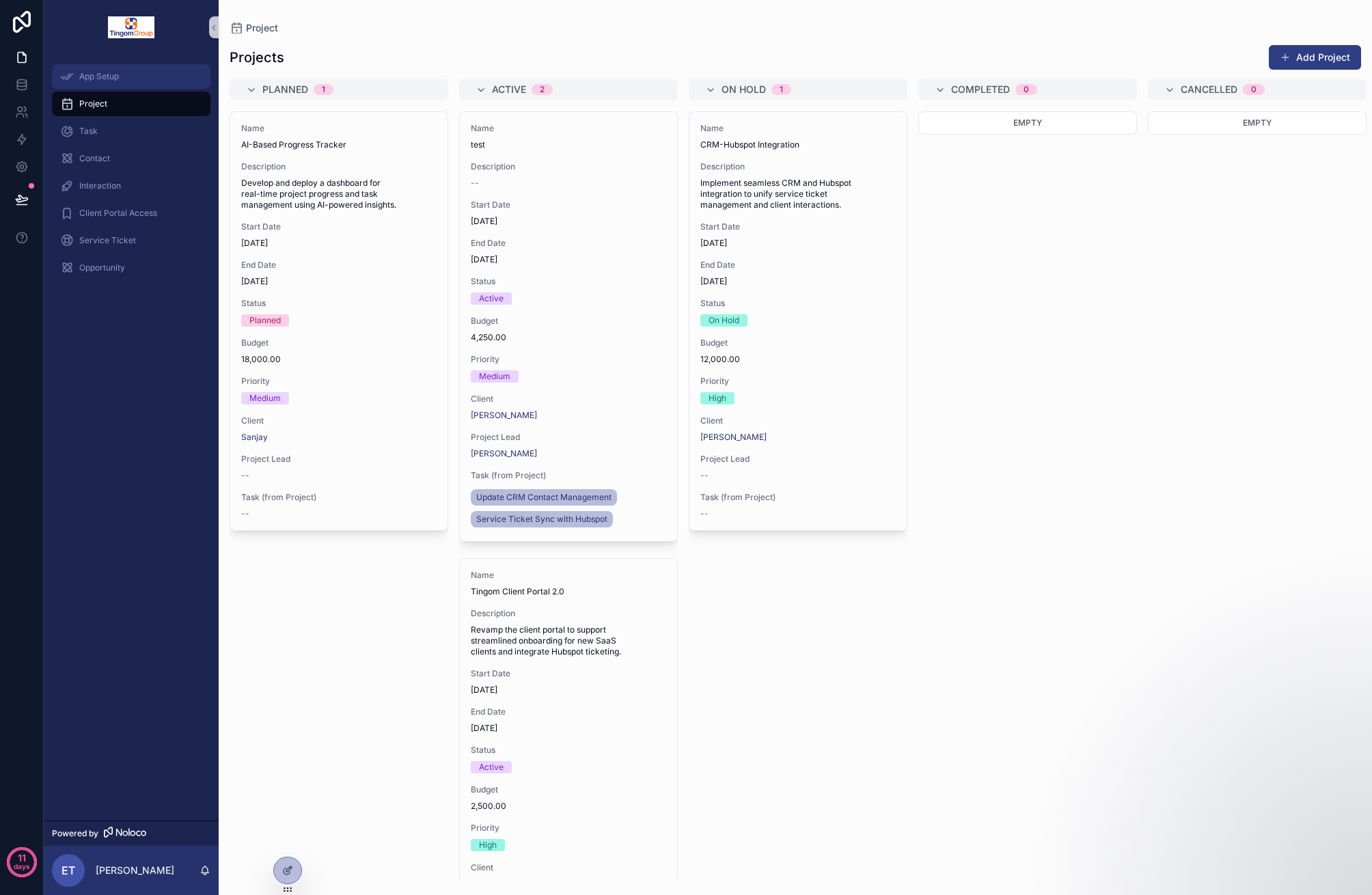
click at [131, 77] on div "App Setup" at bounding box center [131, 76] width 142 height 22
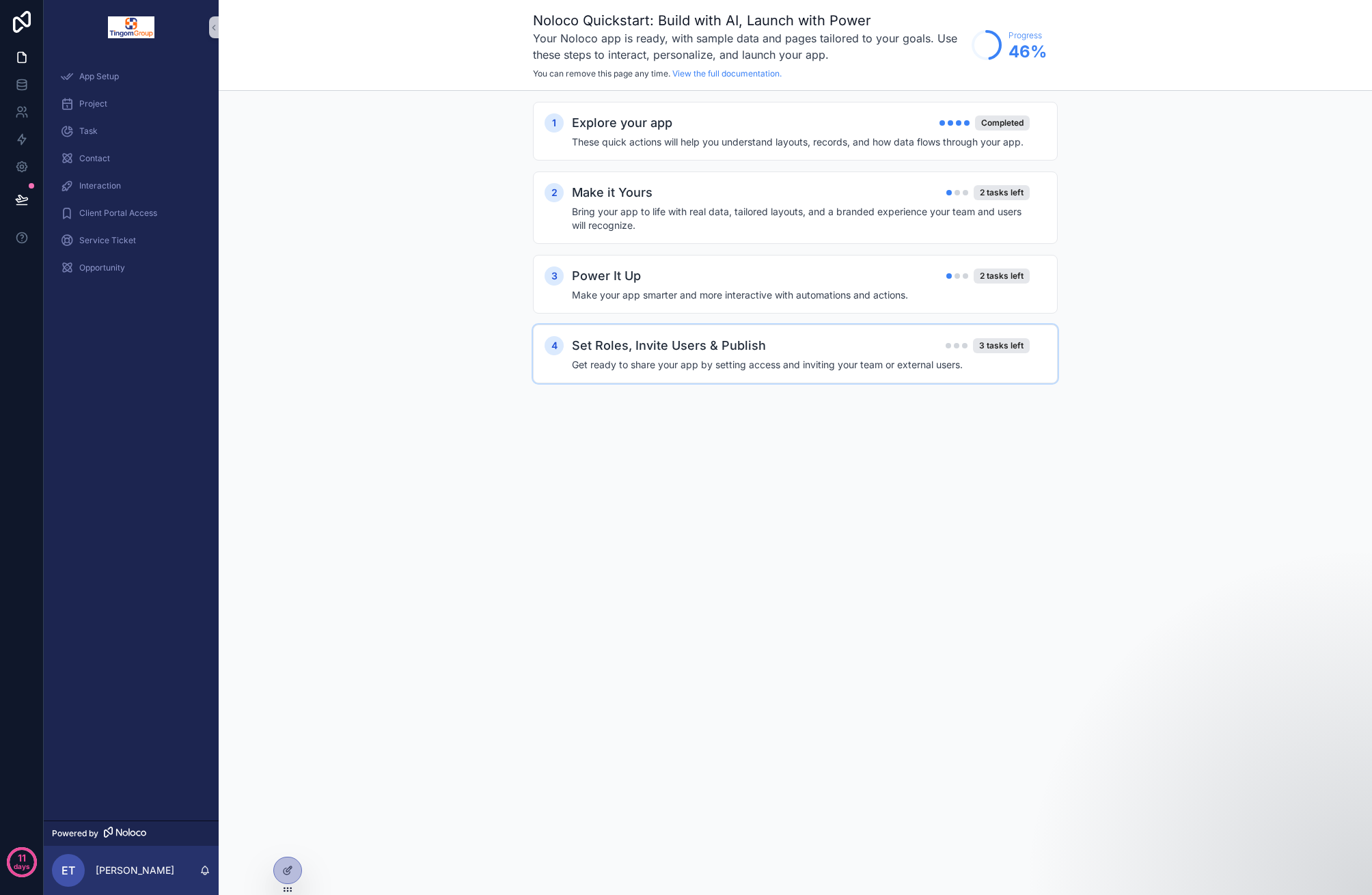
click at [689, 362] on h4 "Get ready to share your app by setting access and inviting your team or externa…" at bounding box center [801, 365] width 458 height 13
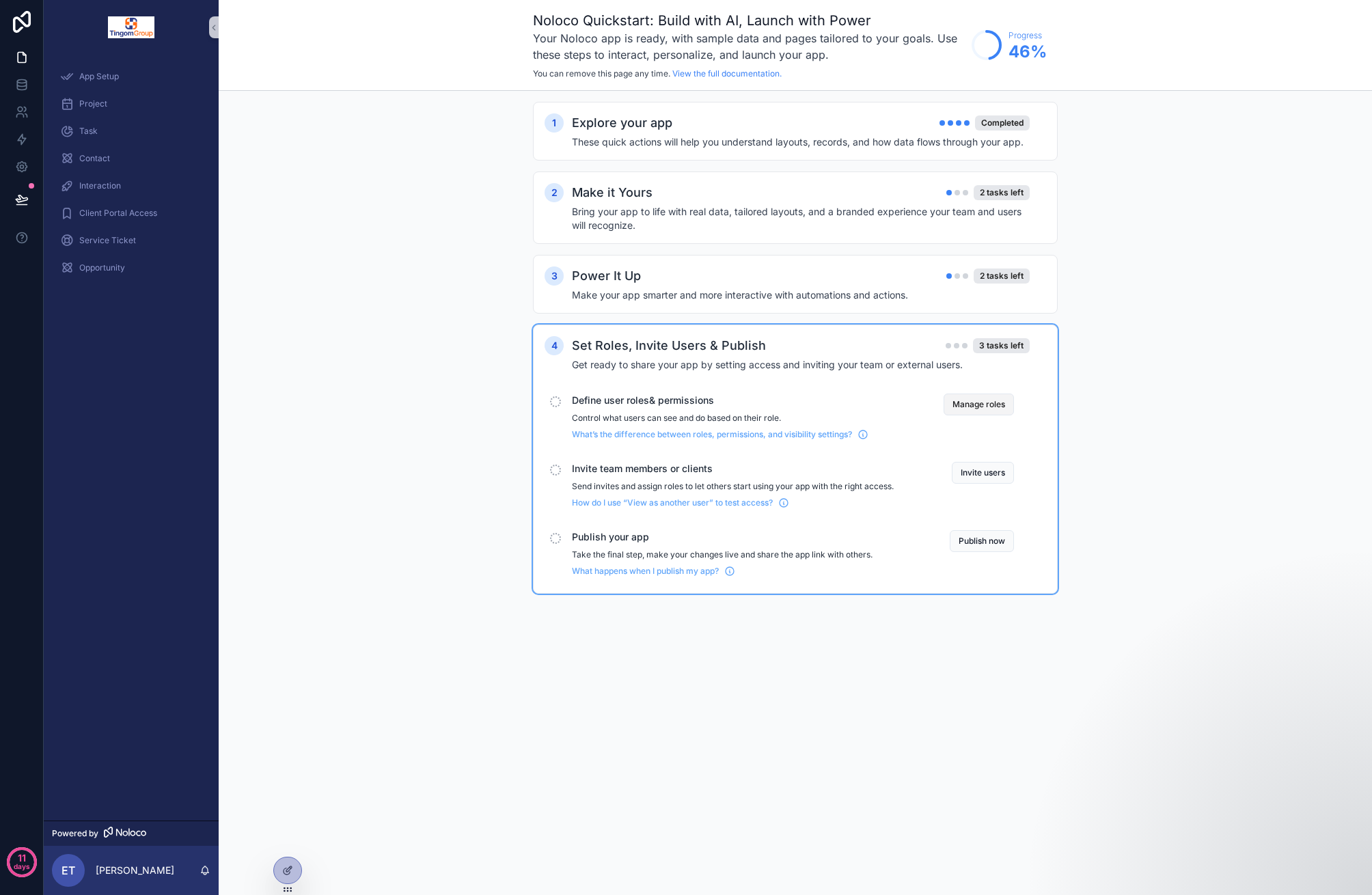
click at [1003, 403] on button "Manage roles" at bounding box center [979, 404] width 70 height 22
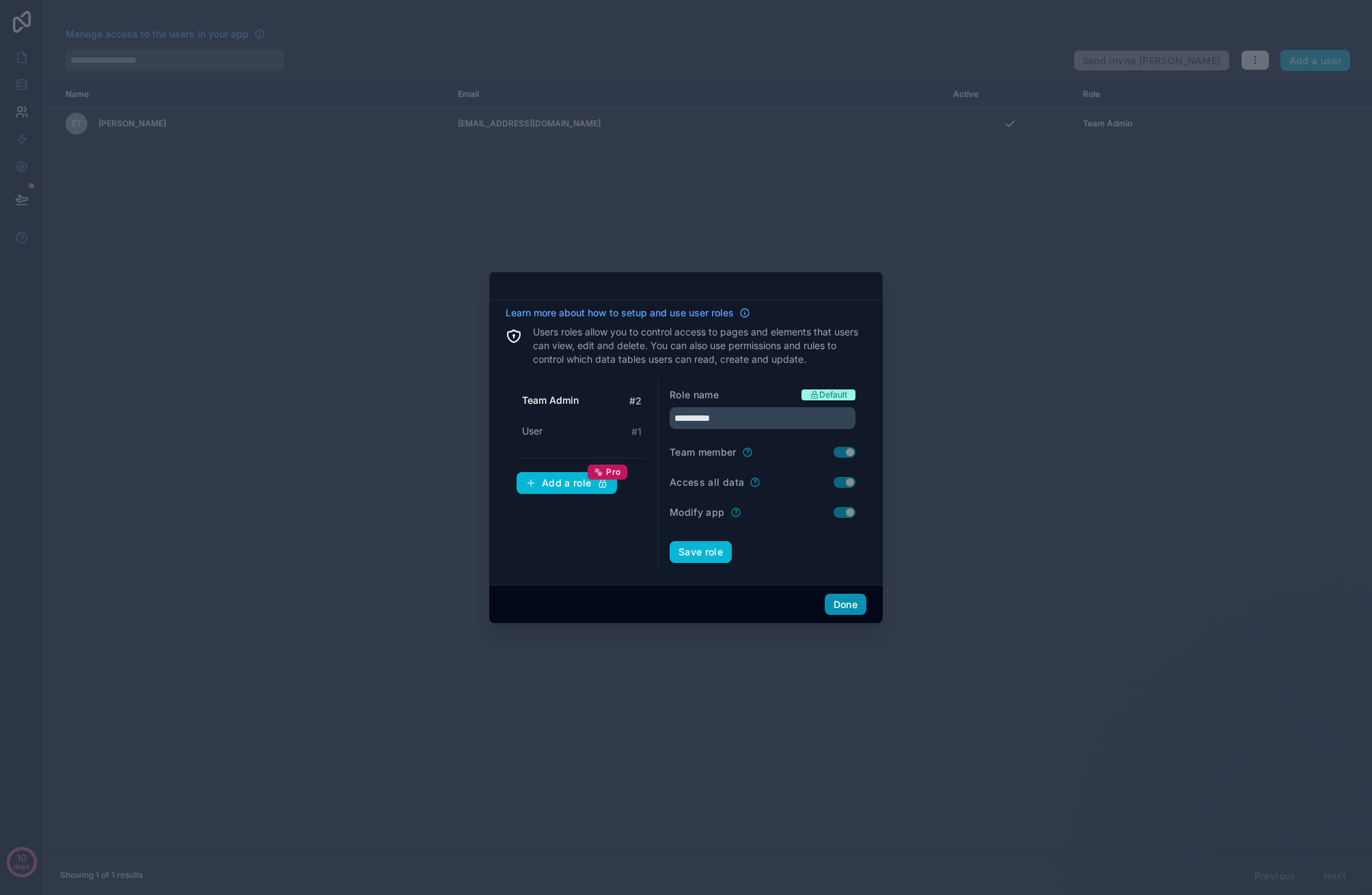
click at [843, 603] on button "Done" at bounding box center [845, 605] width 42 height 22
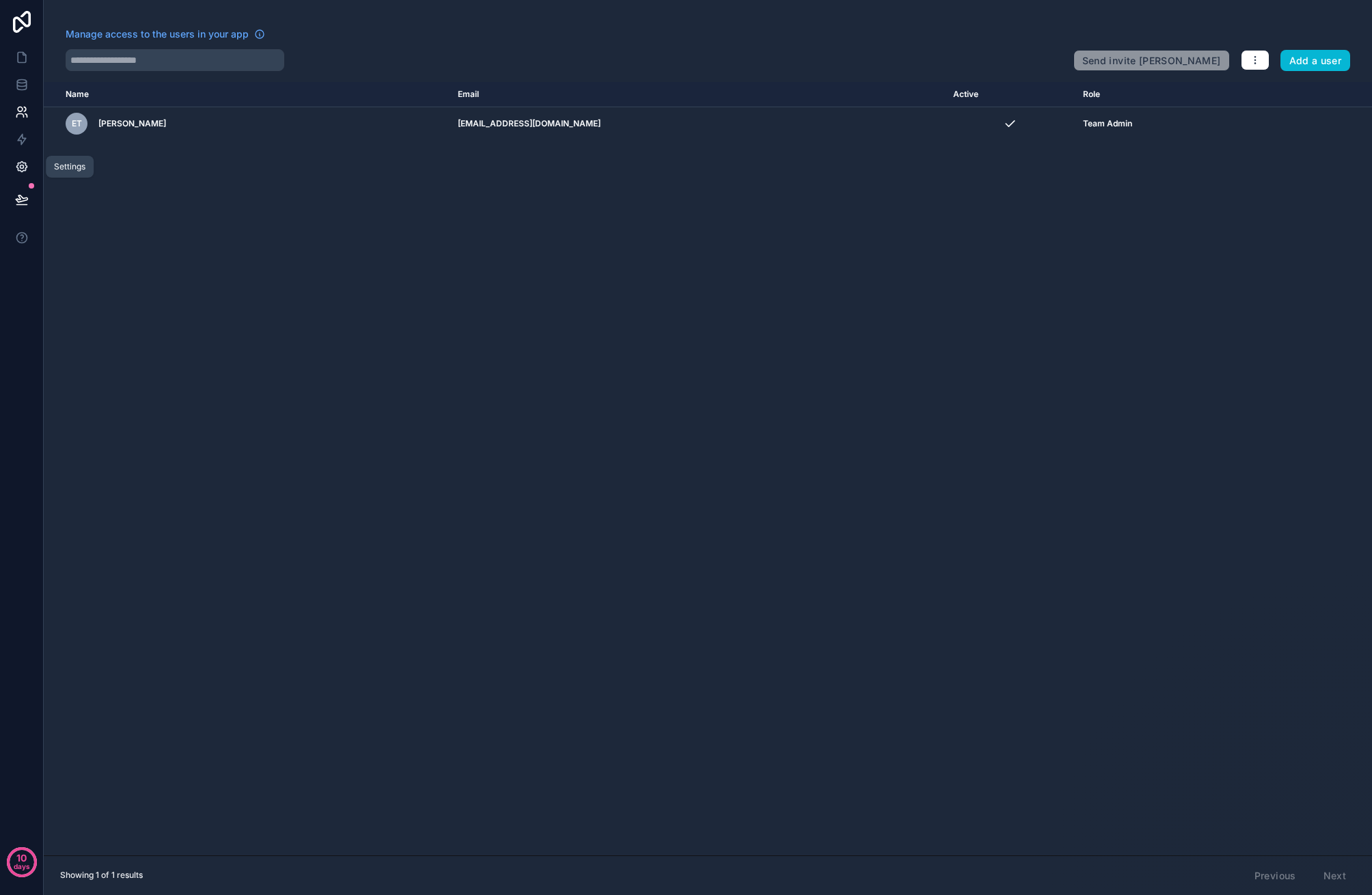
click at [19, 168] on icon at bounding box center [22, 167] width 13 height 13
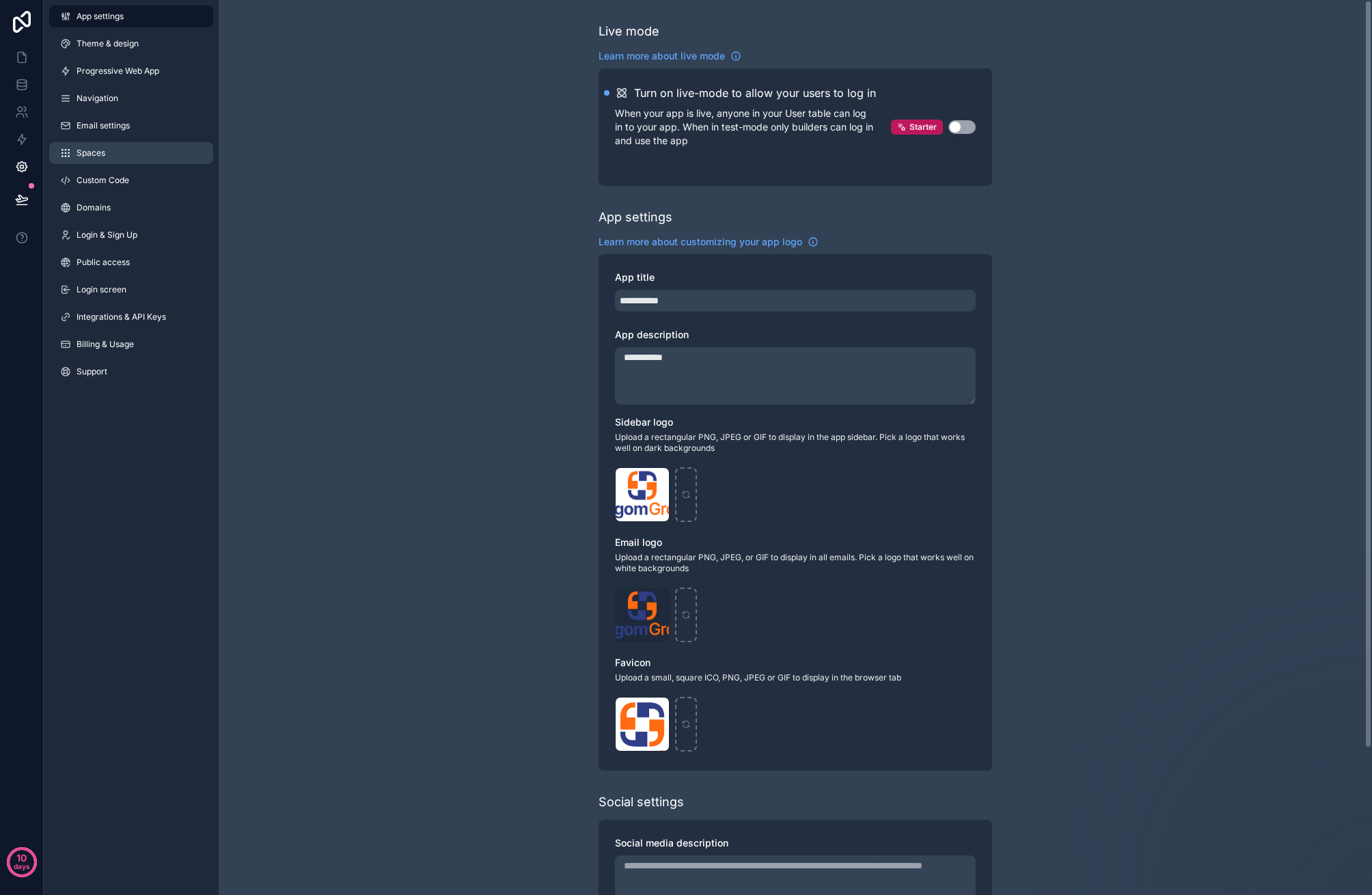
click at [143, 160] on link "Spaces" at bounding box center [132, 153] width 164 height 22
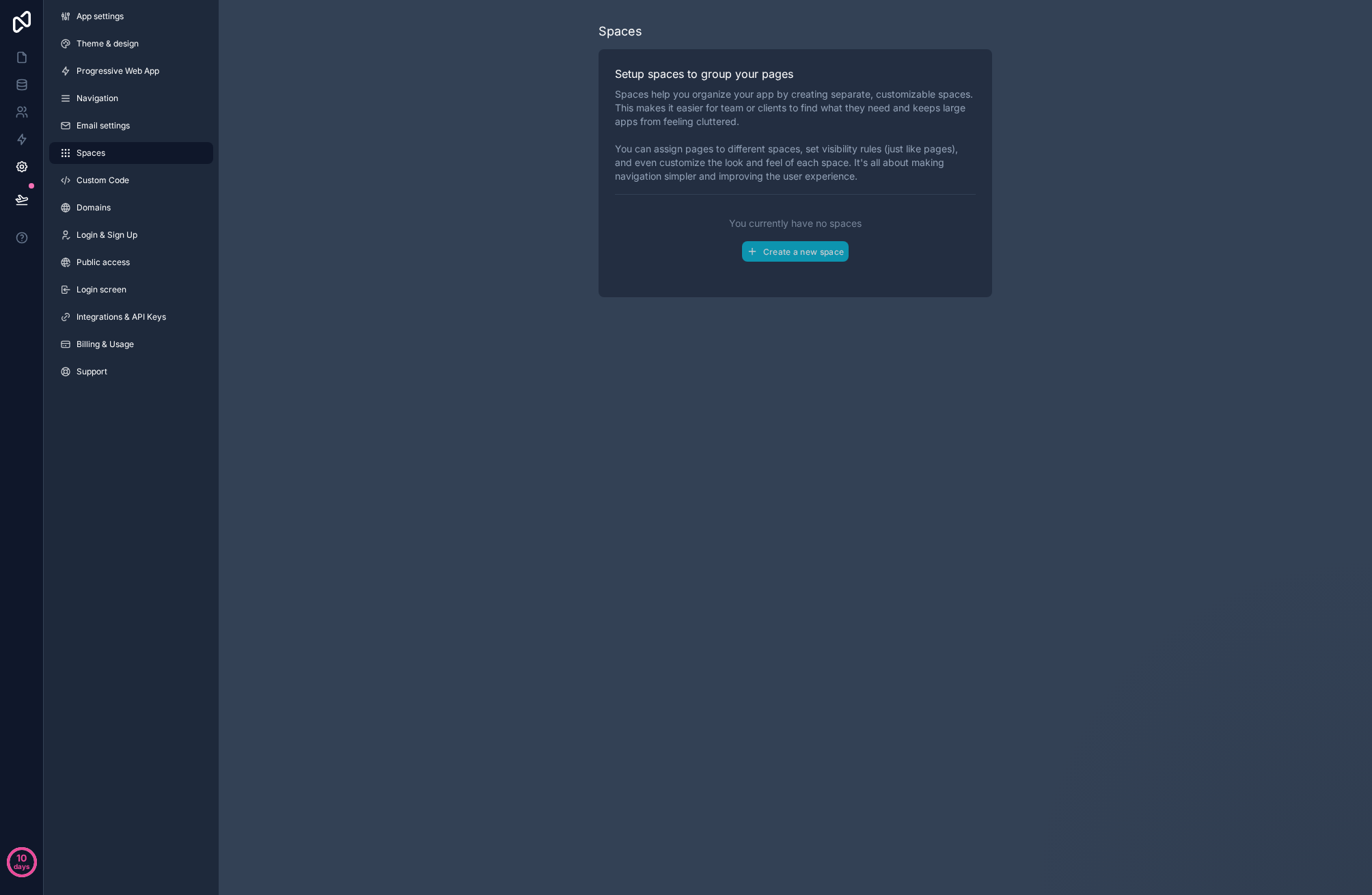
click at [113, 153] on link "Spaces" at bounding box center [132, 153] width 164 height 22
click at [104, 125] on span "Email settings" at bounding box center [103, 125] width 54 height 11
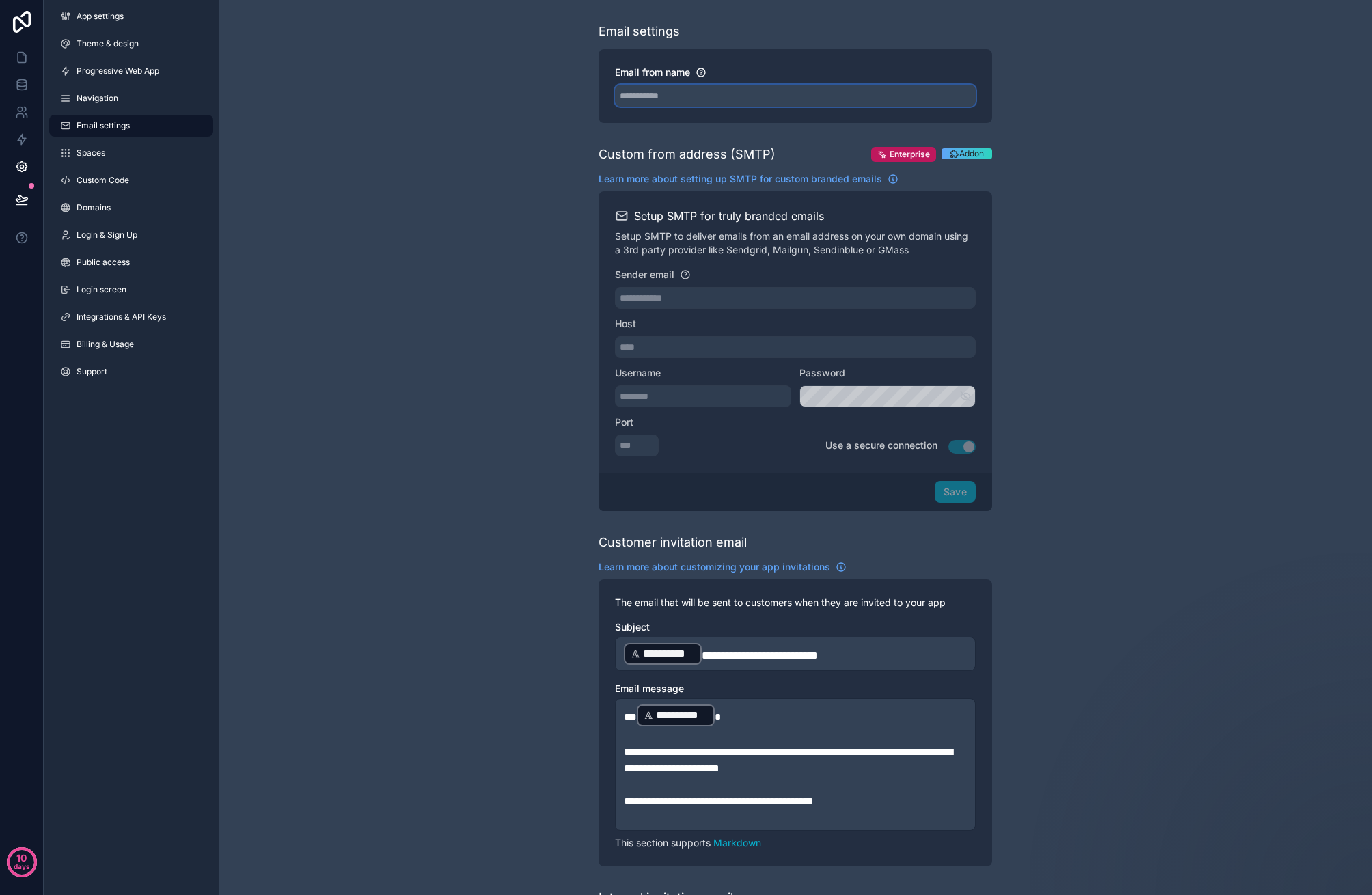
click at [749, 97] on input "Email from name" at bounding box center [795, 96] width 361 height 22
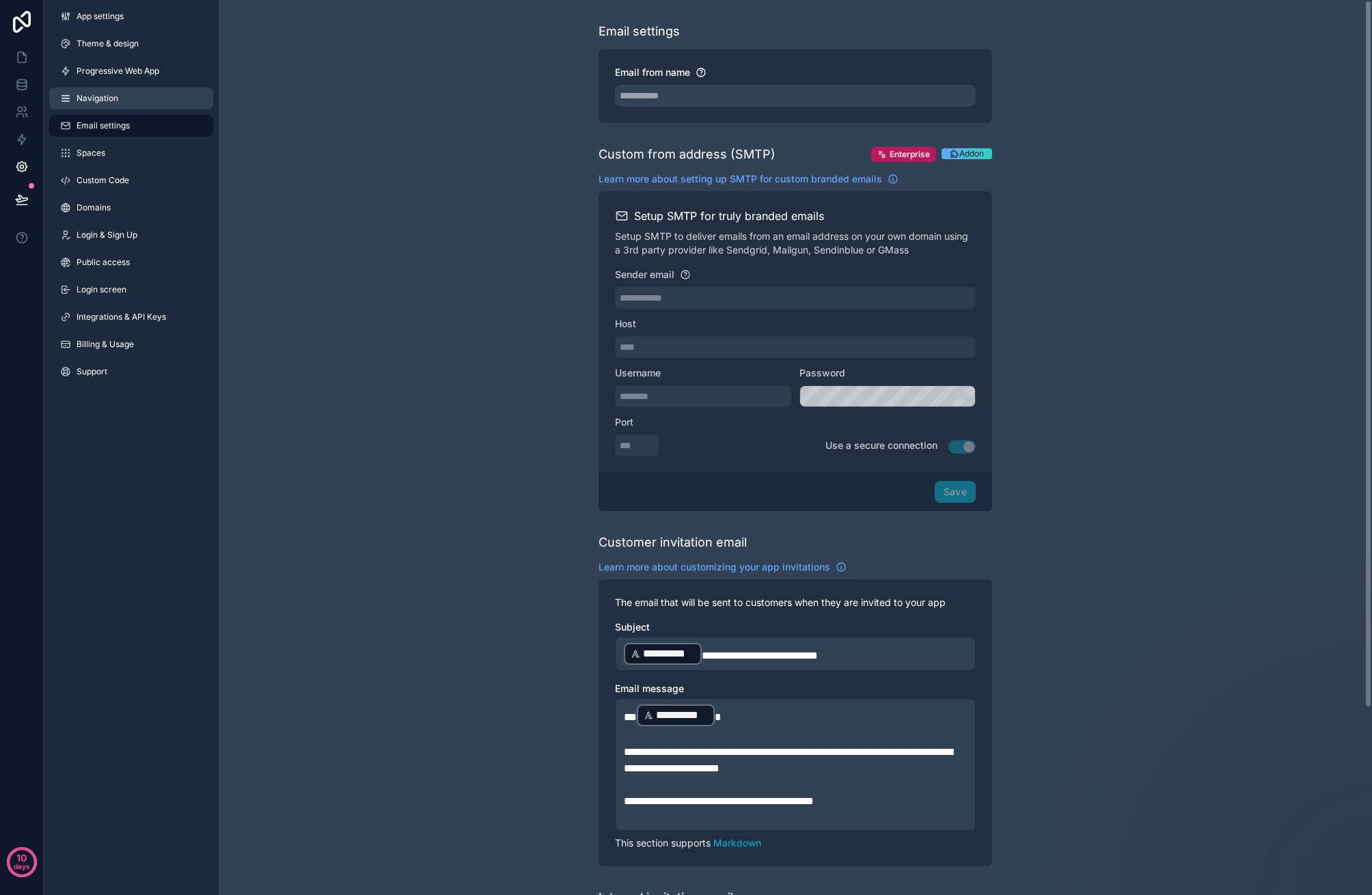
click at [123, 94] on link "Navigation" at bounding box center [132, 98] width 164 height 22
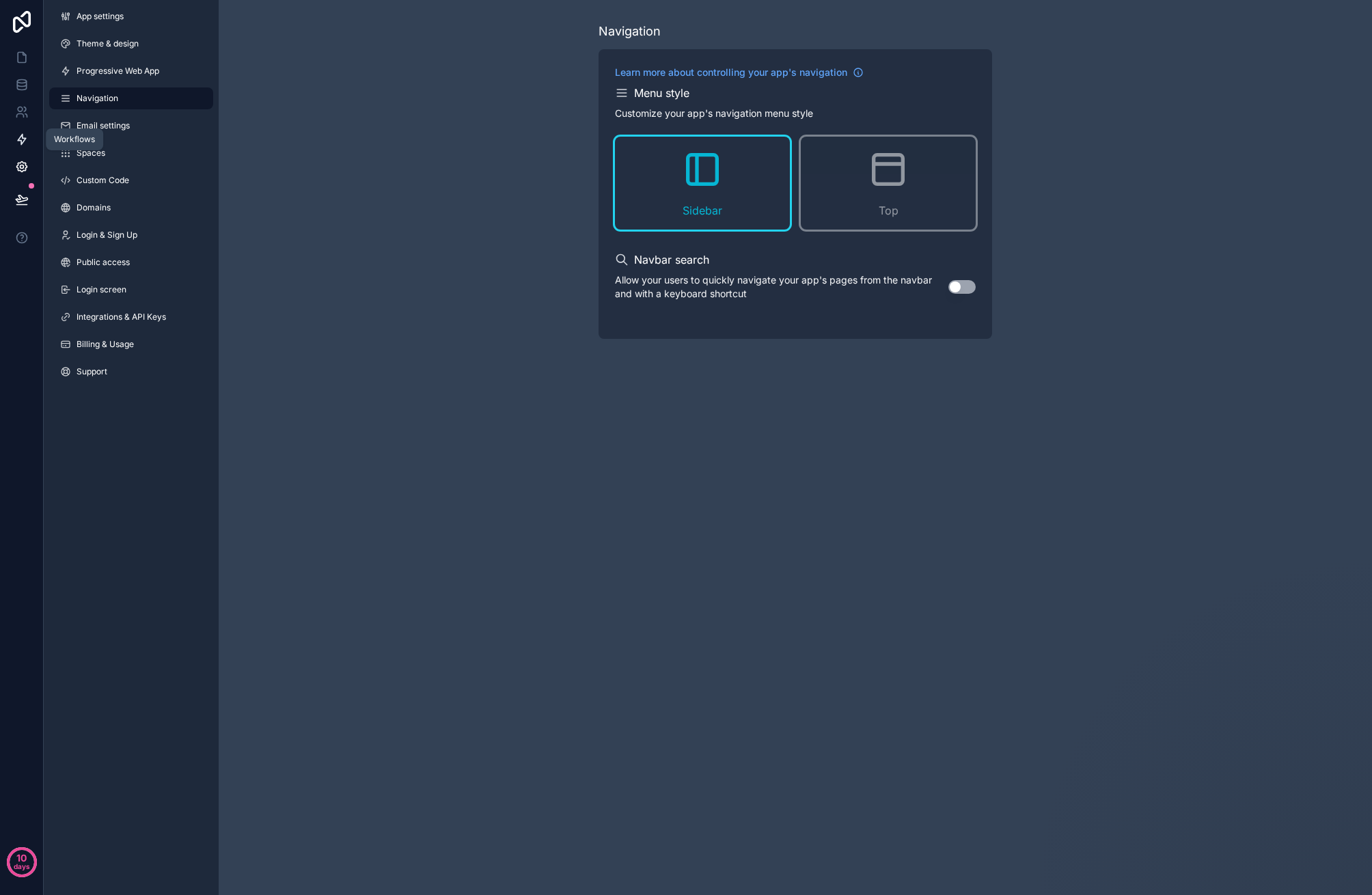
click at [18, 136] on icon at bounding box center [22, 139] width 13 height 13
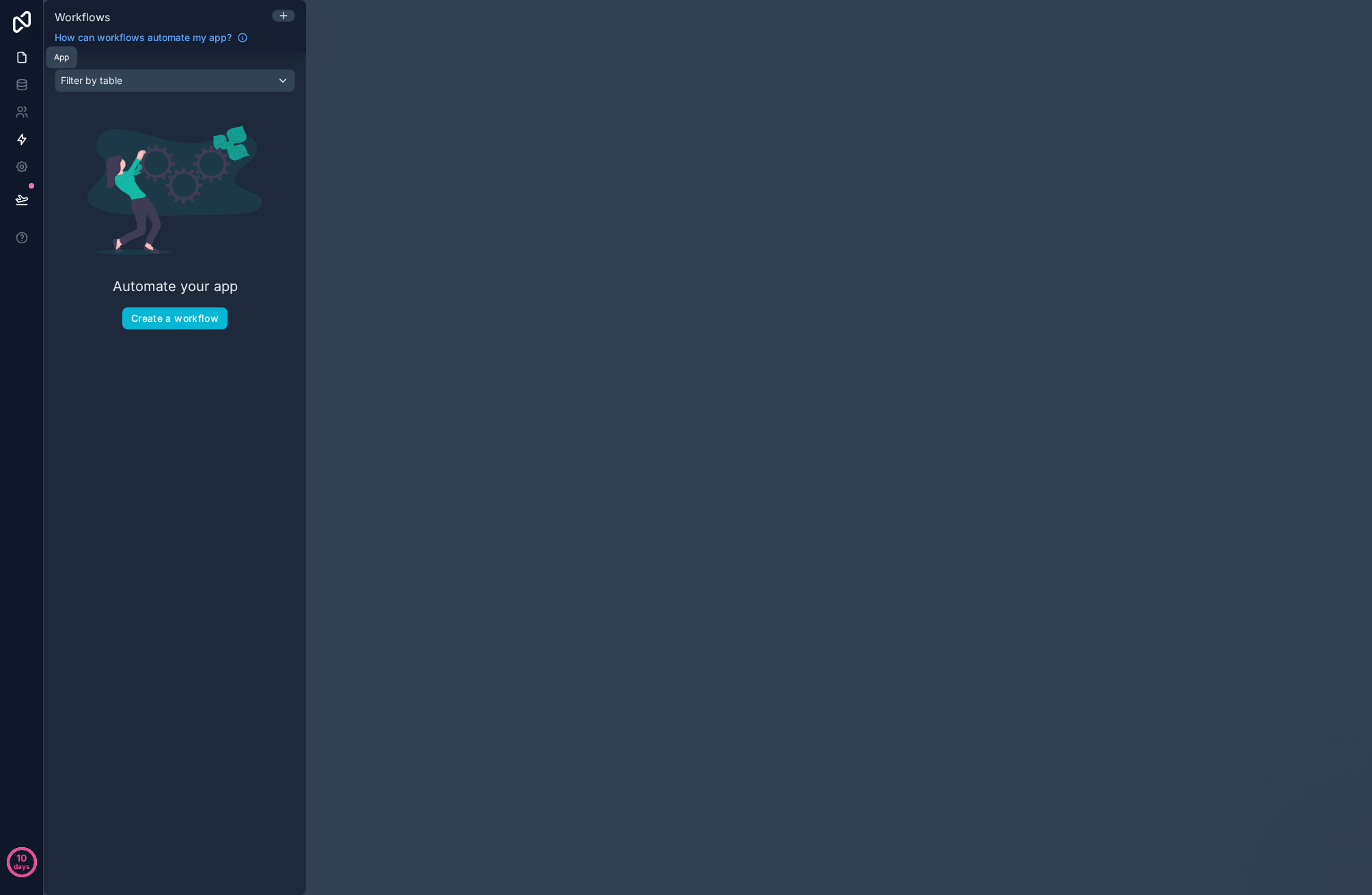
click at [29, 56] on link at bounding box center [21, 57] width 43 height 28
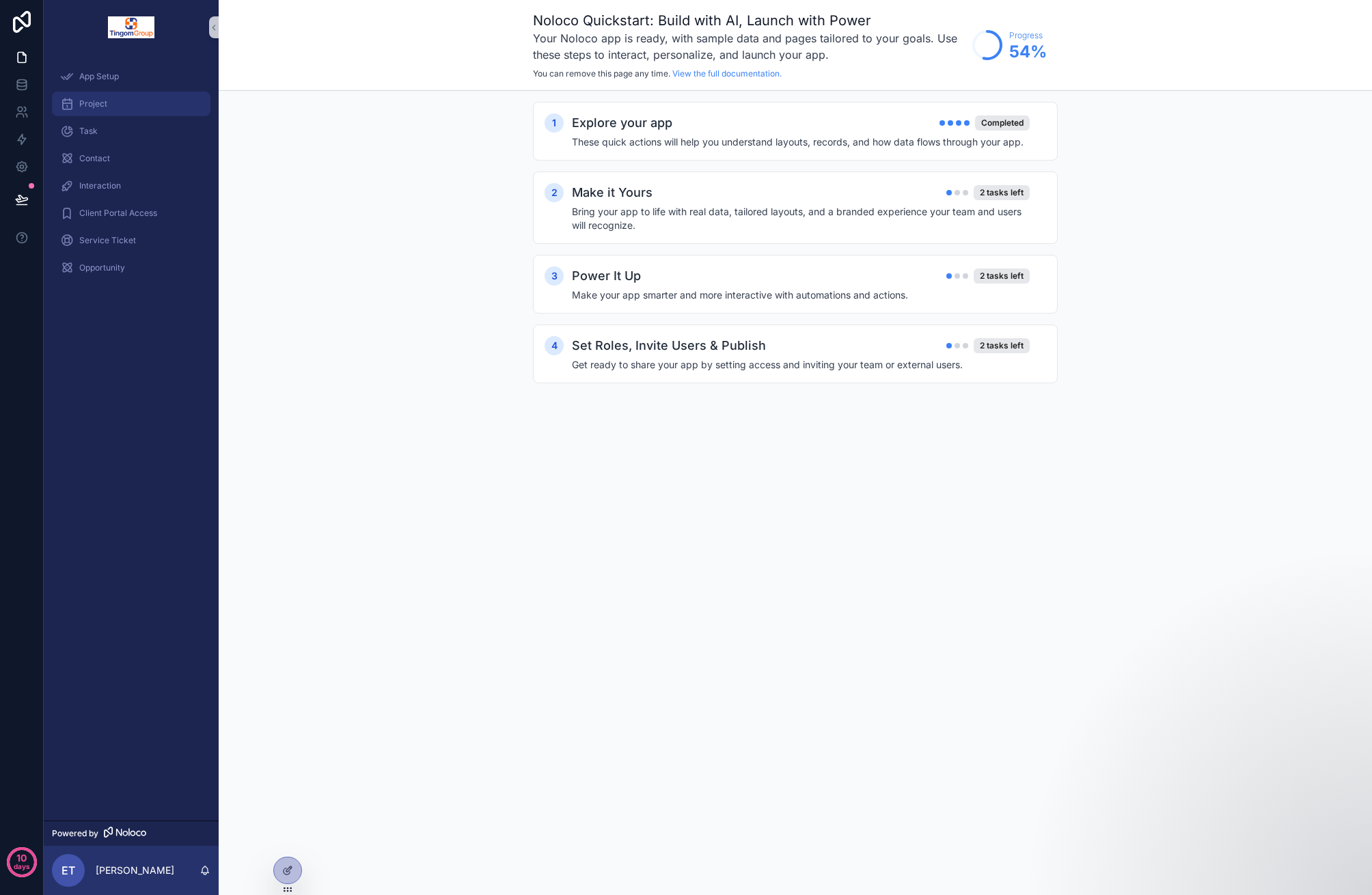
click at [131, 105] on div "Project" at bounding box center [131, 104] width 142 height 22
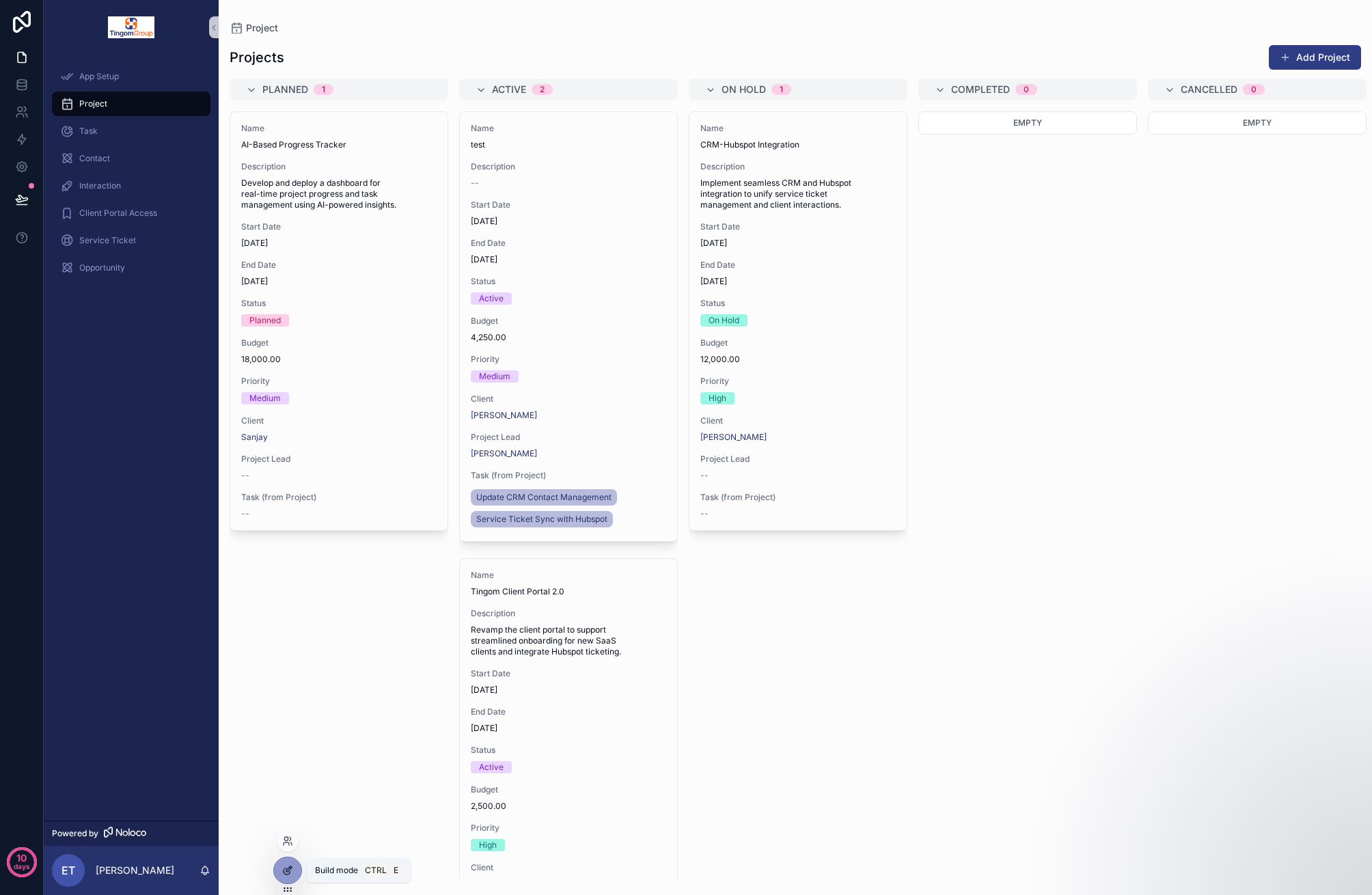
click at [293, 872] on icon at bounding box center [287, 870] width 11 height 11
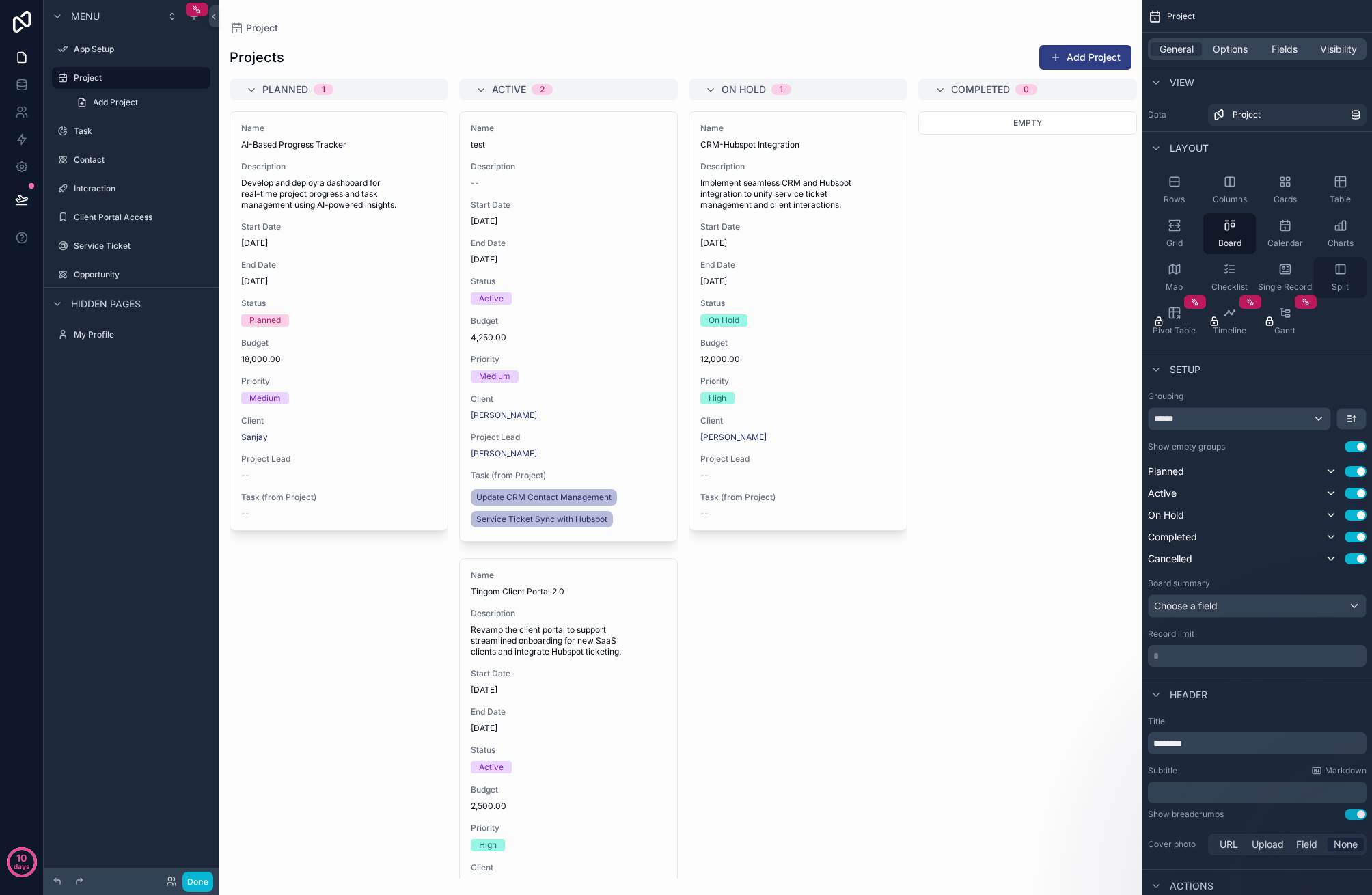
click at [1348, 271] on div "Split" at bounding box center [1340, 277] width 53 height 41
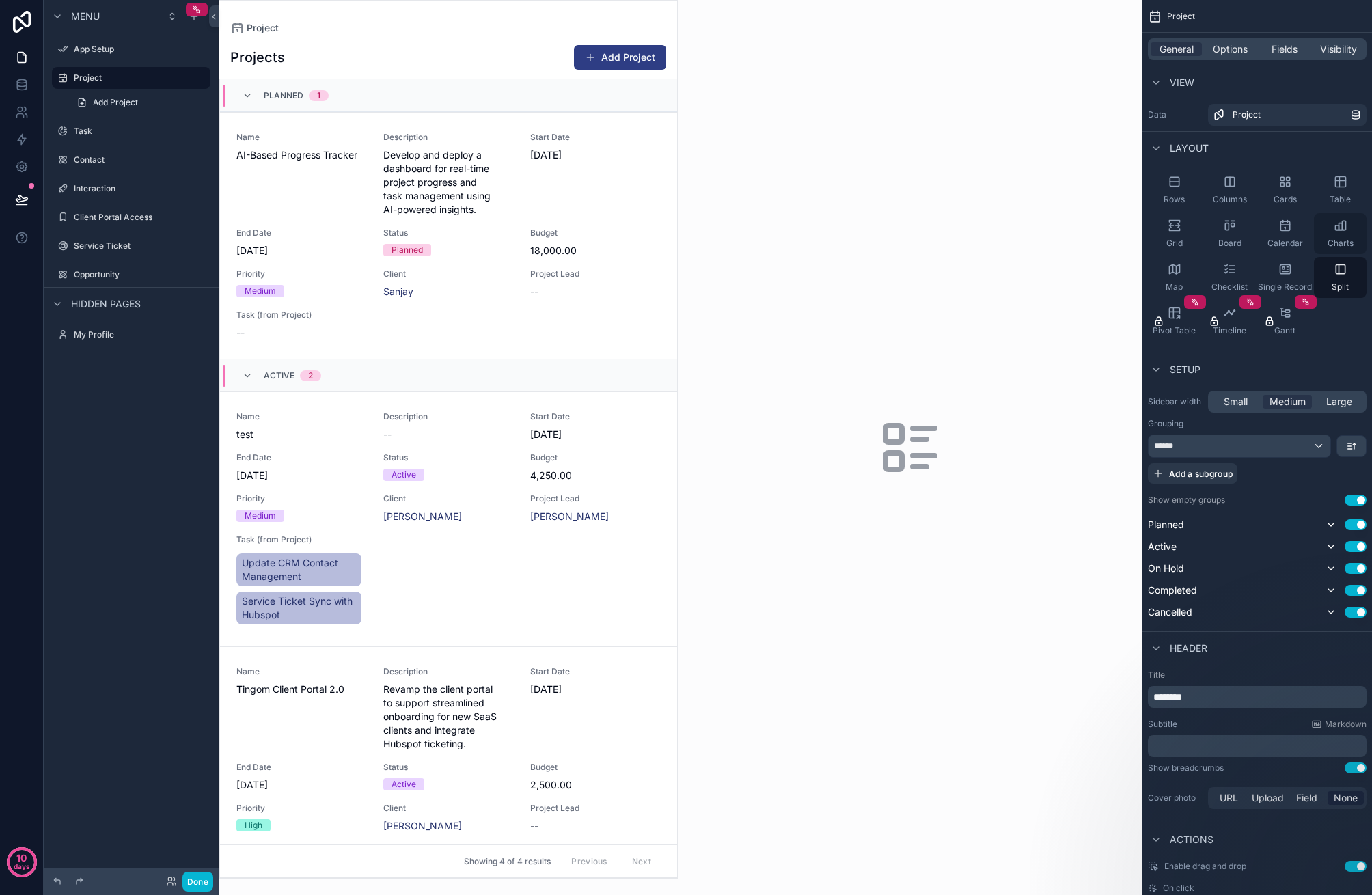
click at [1343, 227] on icon "scrollable content" at bounding box center [1340, 226] width 13 height 13
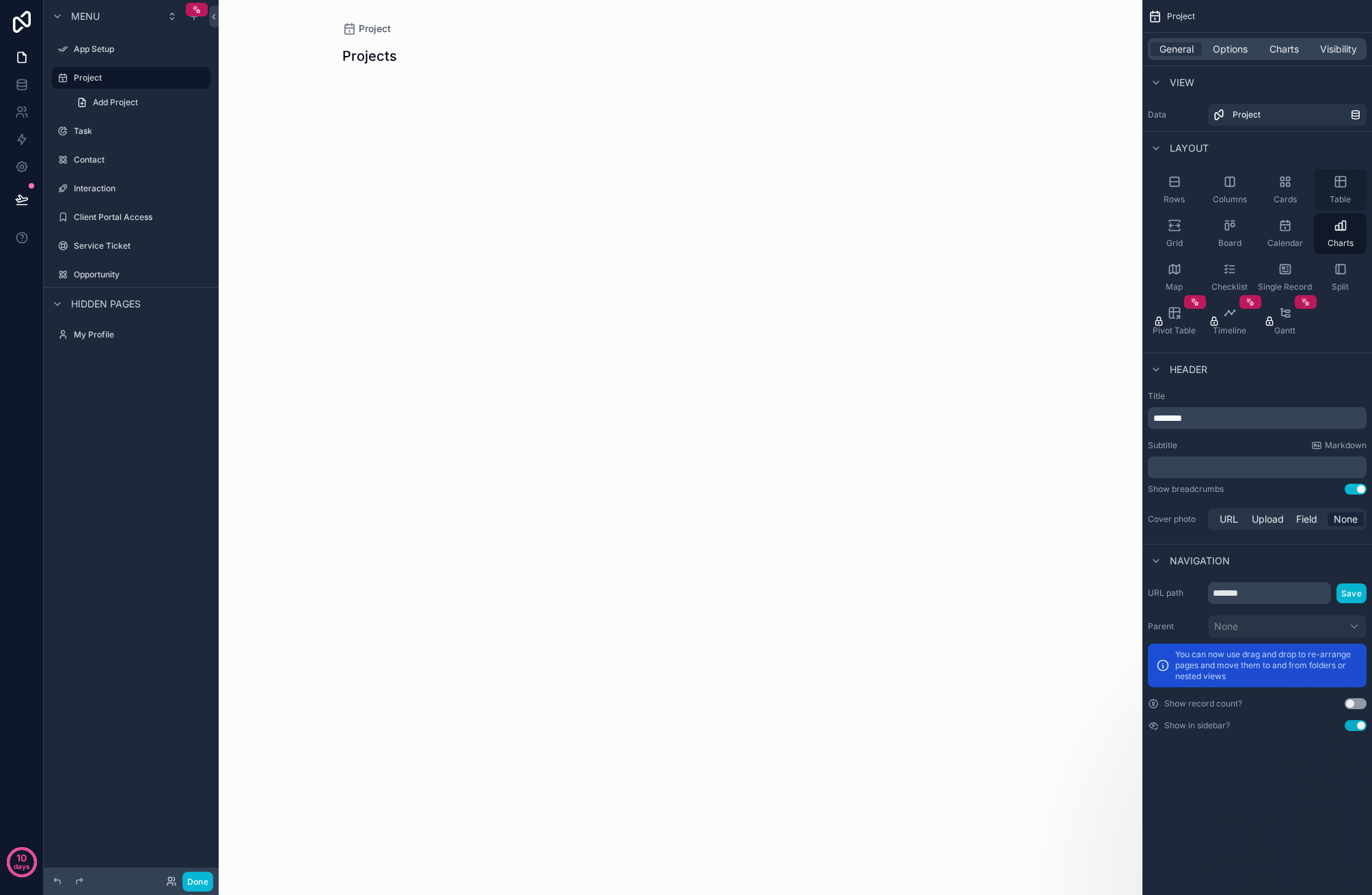
click at [1338, 187] on icon "scrollable content" at bounding box center [1340, 182] width 10 height 10
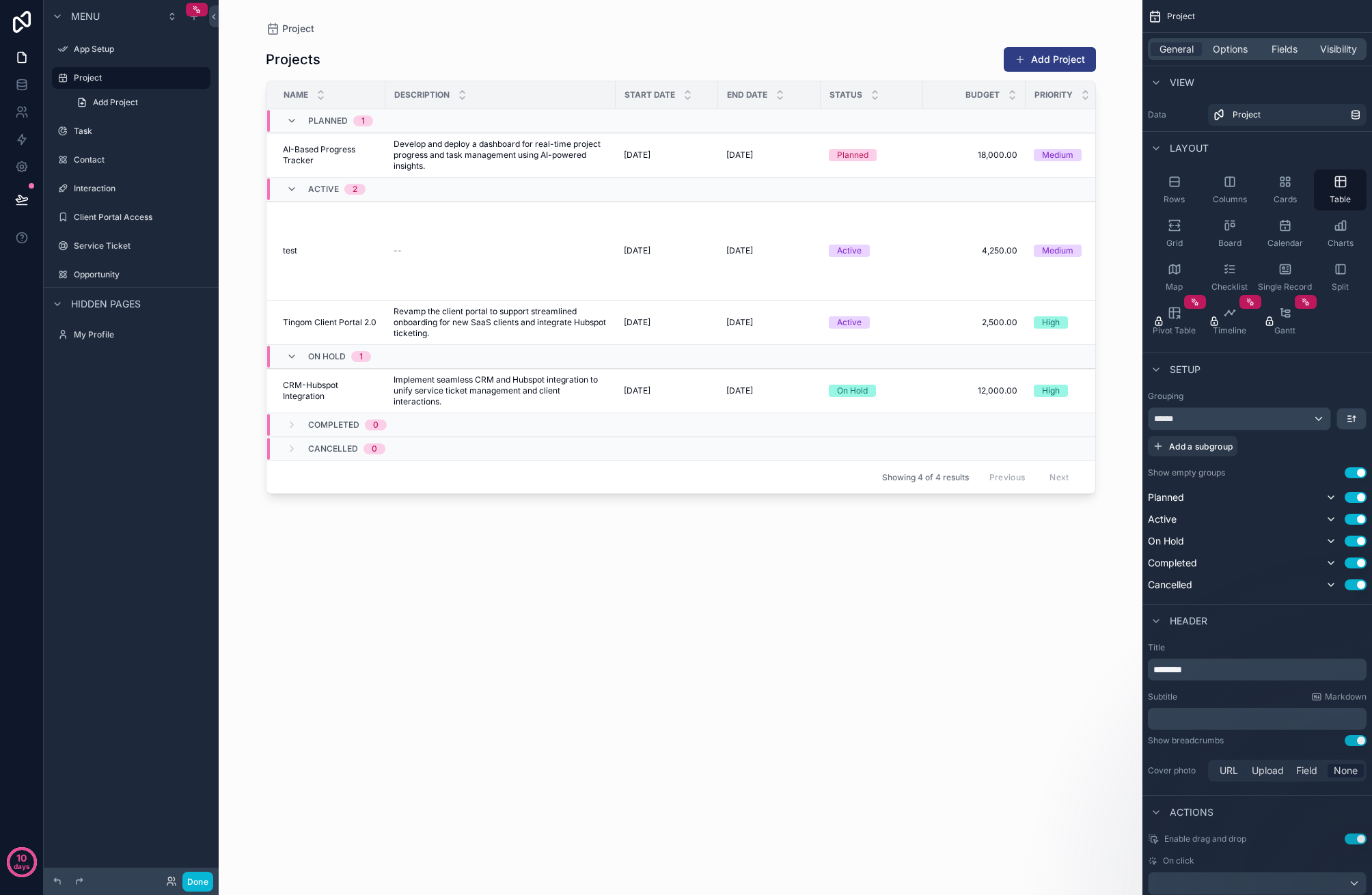
click at [304, 325] on div "scrollable content" at bounding box center [681, 440] width 874 height 879
click at [314, 380] on span "CRM-Hubspot Integration" at bounding box center [330, 391] width 94 height 22
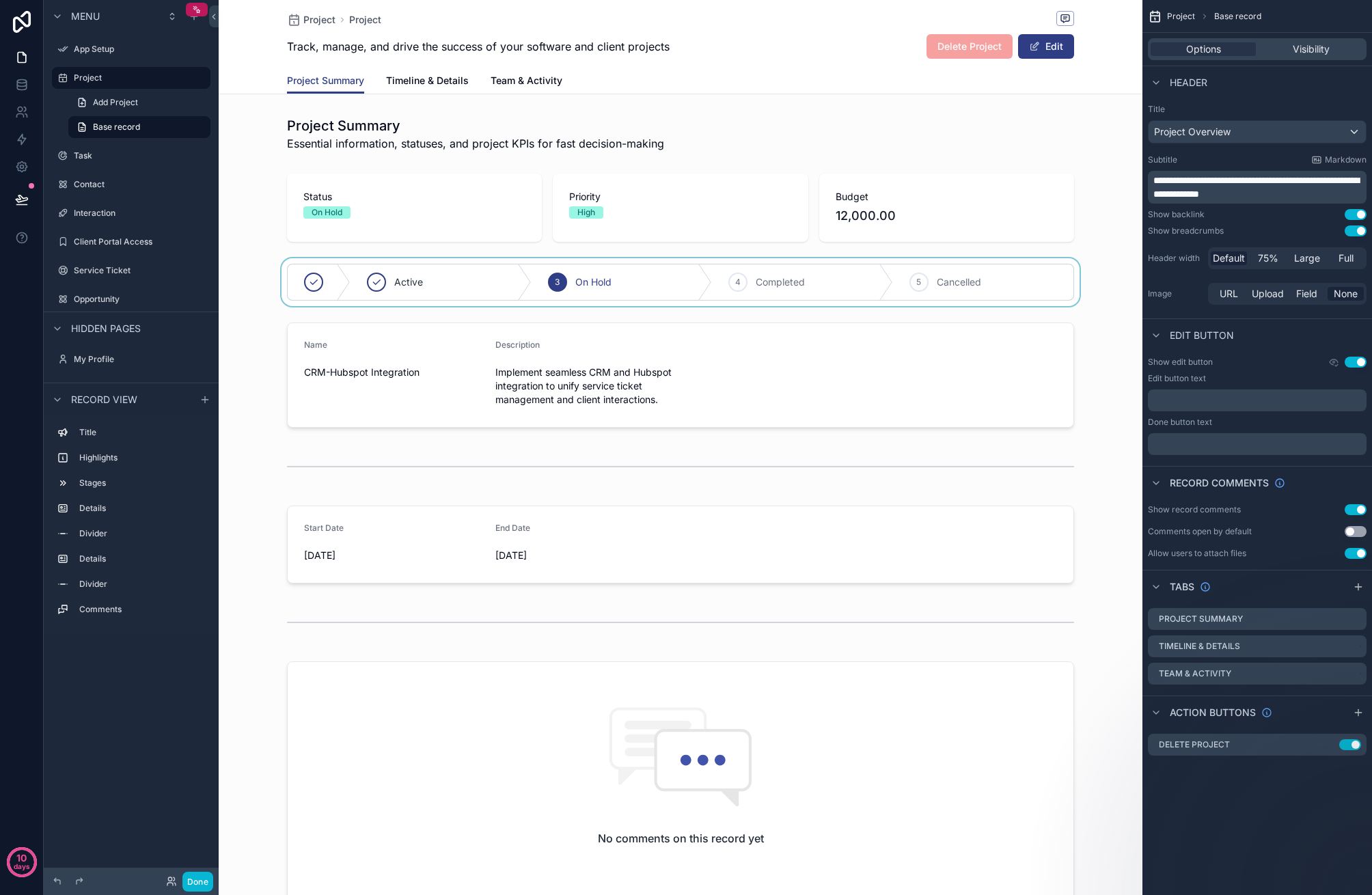
click at [776, 284] on div "scrollable content" at bounding box center [680, 282] width 923 height 48
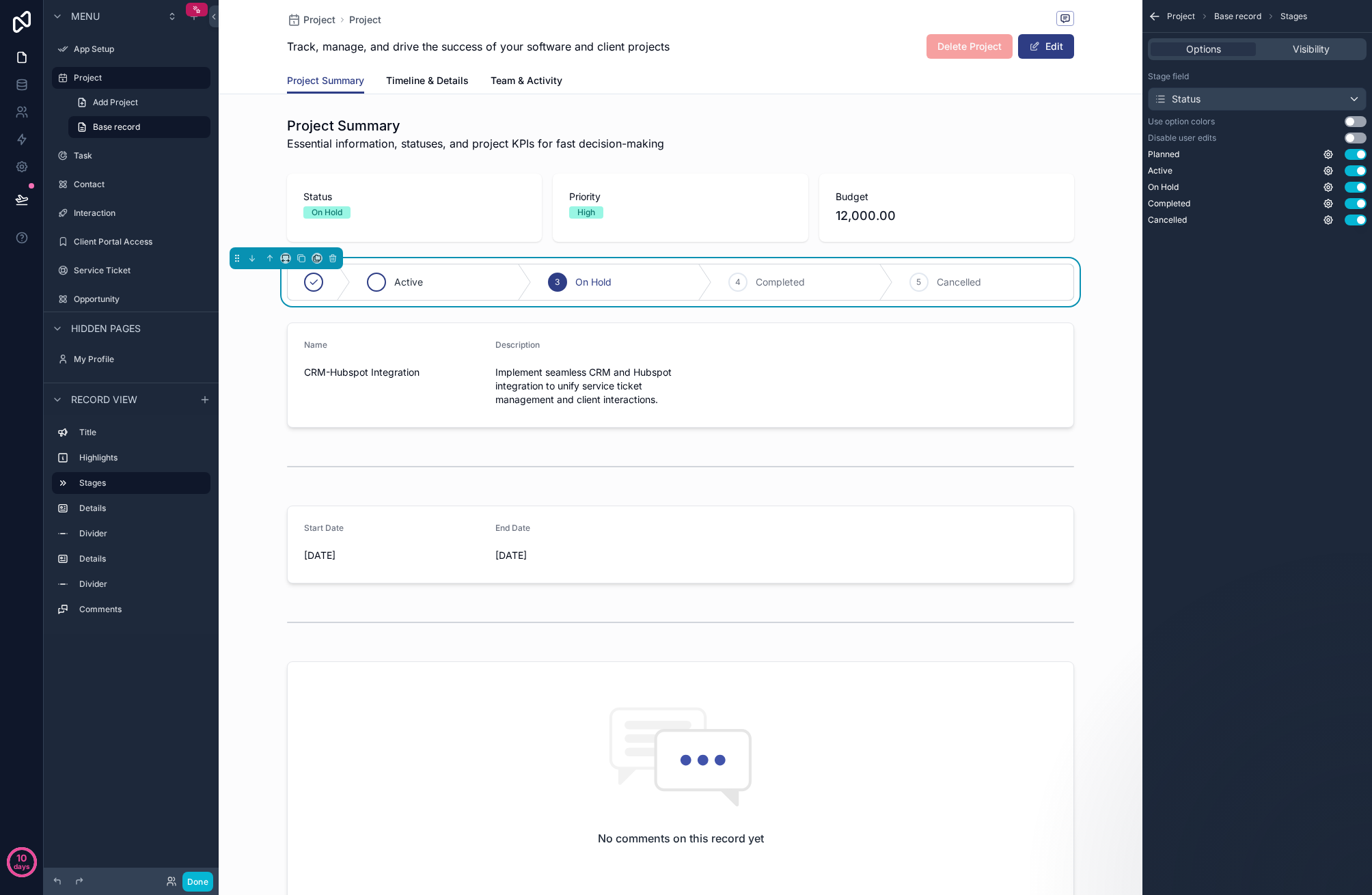
click at [485, 294] on div "Active" at bounding box center [441, 282] width 181 height 35
click at [388, 289] on div "Planned" at bounding box center [366, 282] width 157 height 35
click at [536, 283] on div "2 Active" at bounding box center [522, 282] width 157 height 35
click at [424, 77] on span "Timeline & Details" at bounding box center [427, 81] width 83 height 13
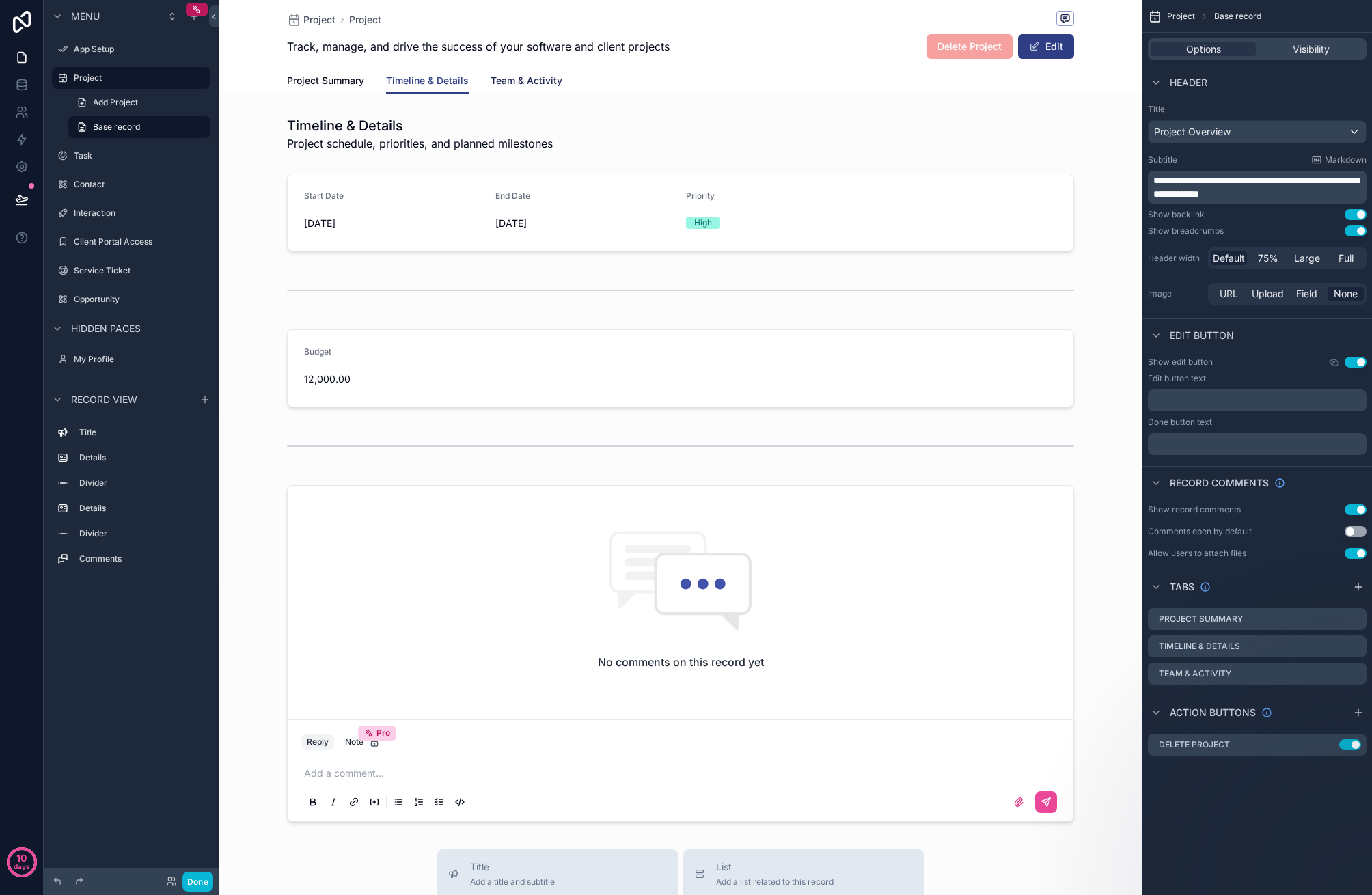
click at [553, 86] on span "Team & Activity" at bounding box center [527, 81] width 72 height 13
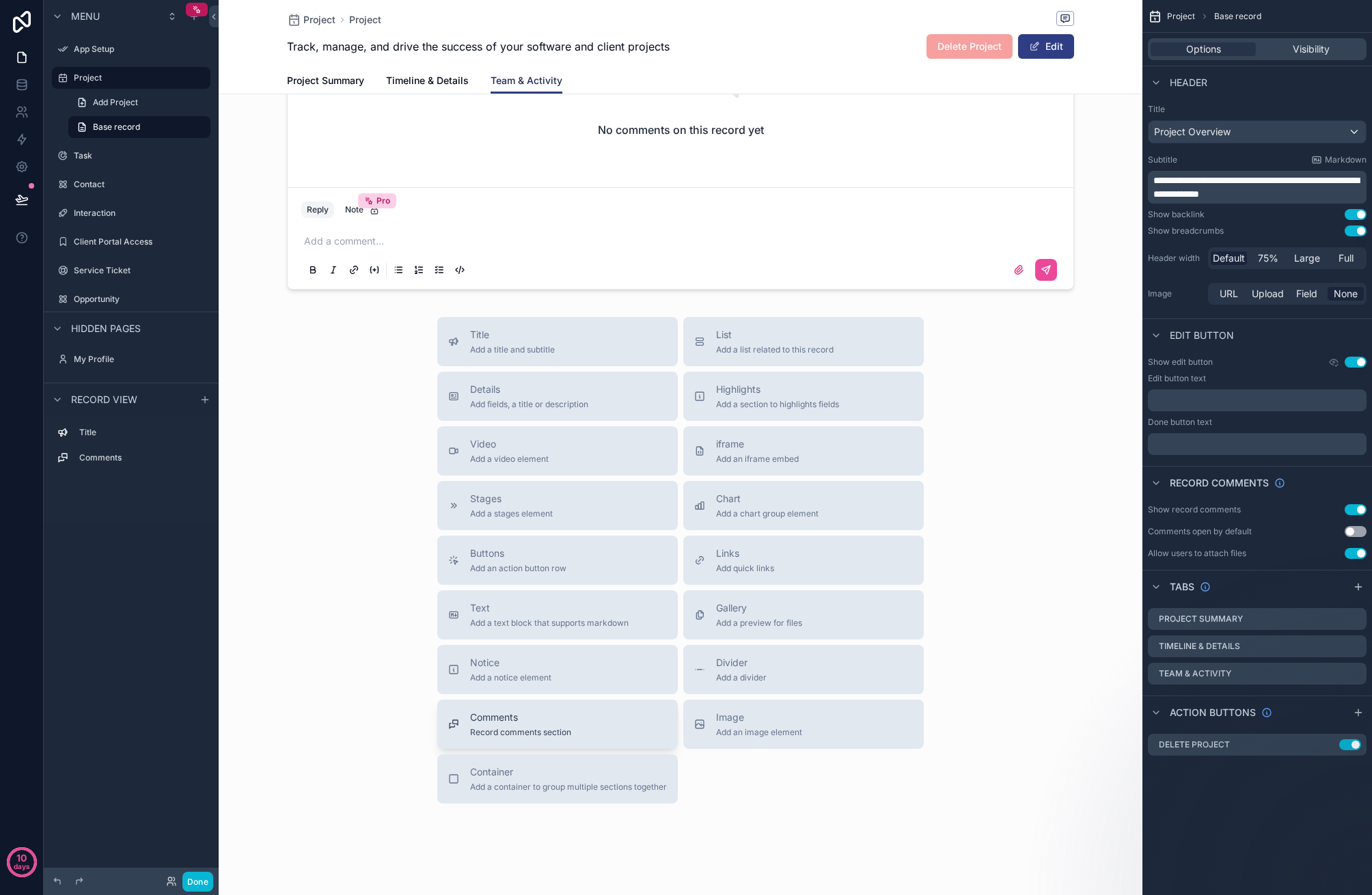
scroll to position [238, 0]
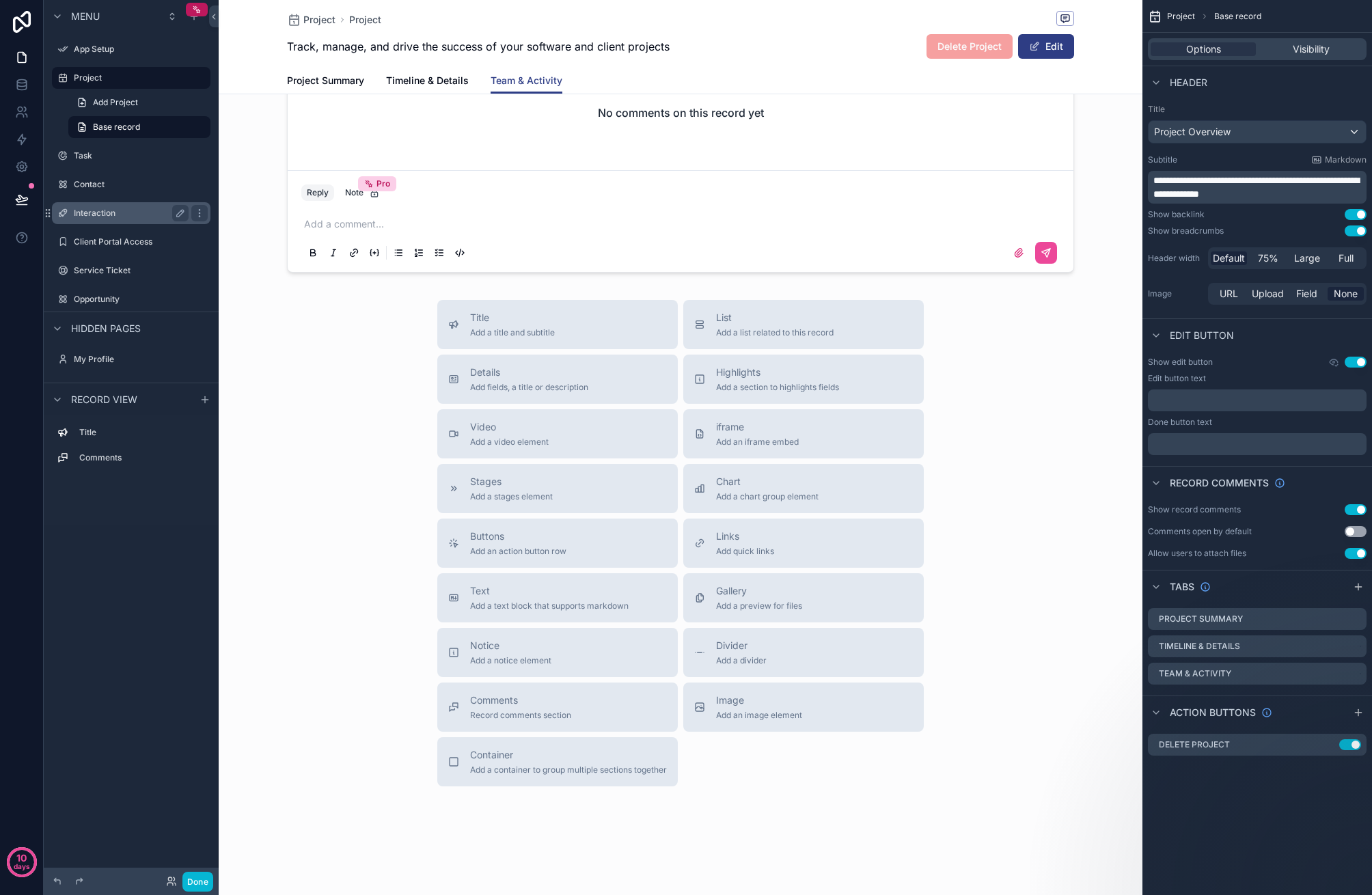
click at [101, 217] on label "Interaction" at bounding box center [128, 213] width 109 height 11
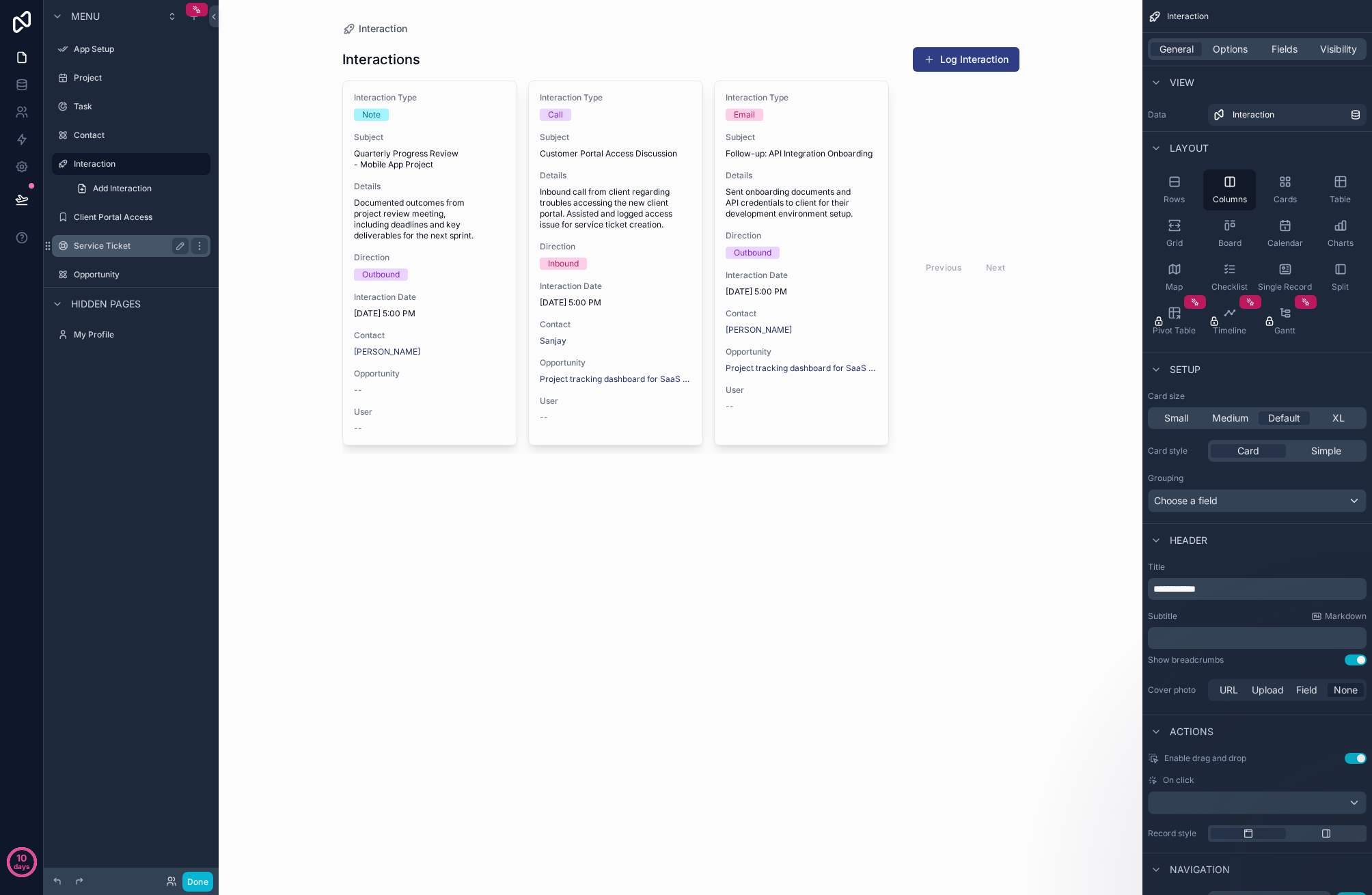
click at [133, 245] on label "Service Ticket" at bounding box center [128, 246] width 109 height 11
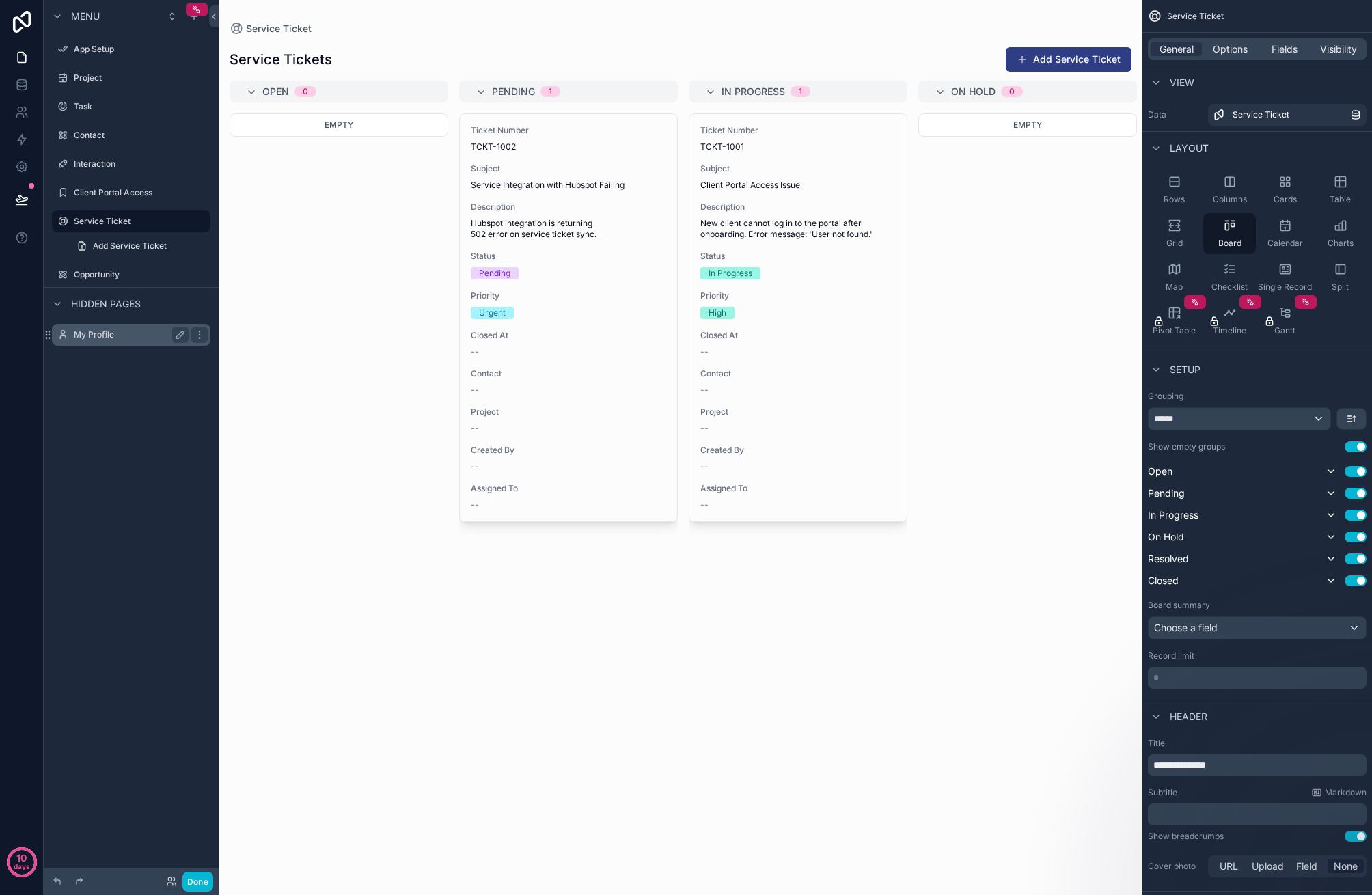
click at [115, 337] on label "My Profile" at bounding box center [128, 335] width 109 height 11
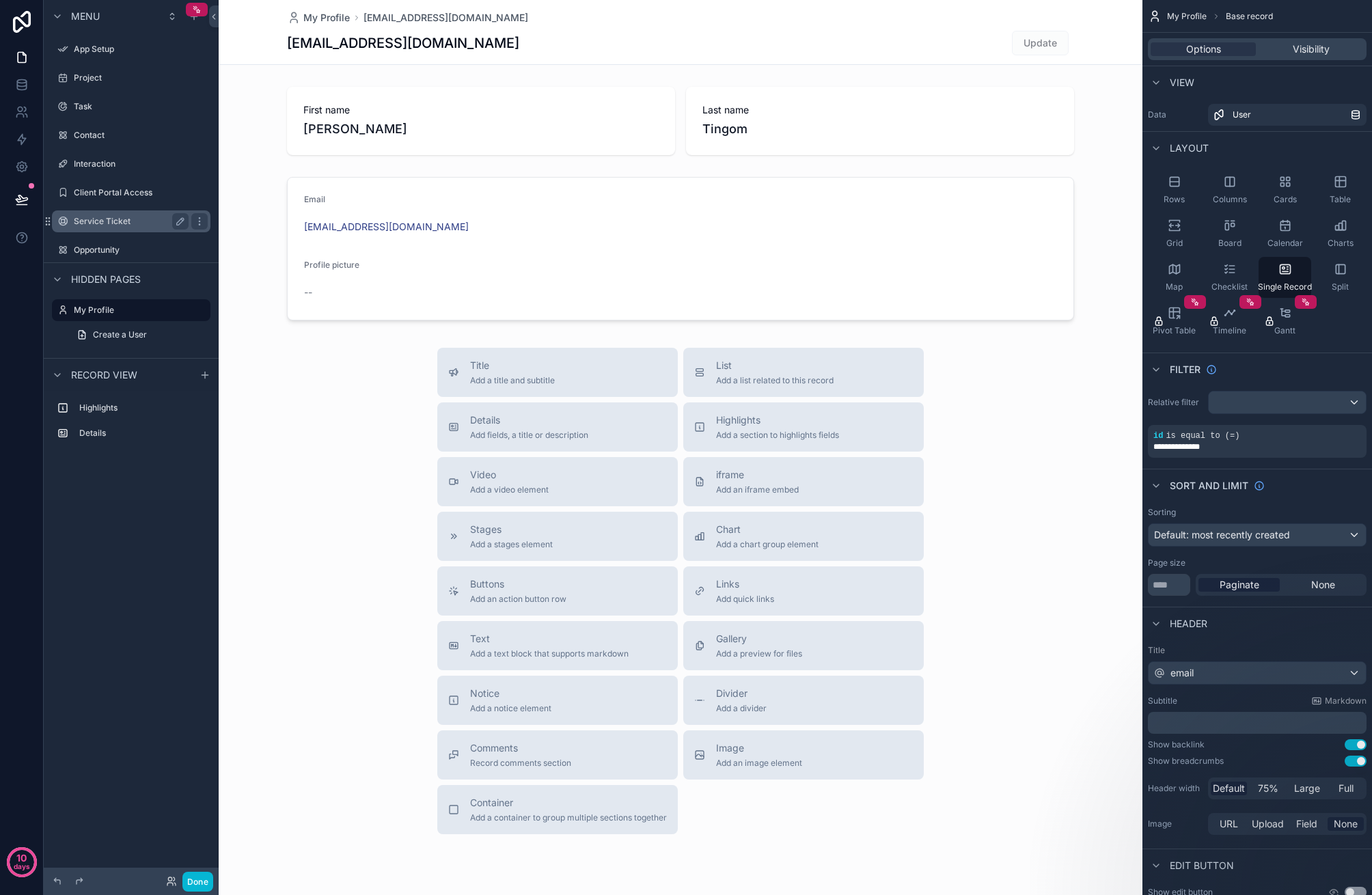
click at [127, 217] on label "Service Ticket" at bounding box center [128, 221] width 109 height 11
